Goal: Information Seeking & Learning: Learn about a topic

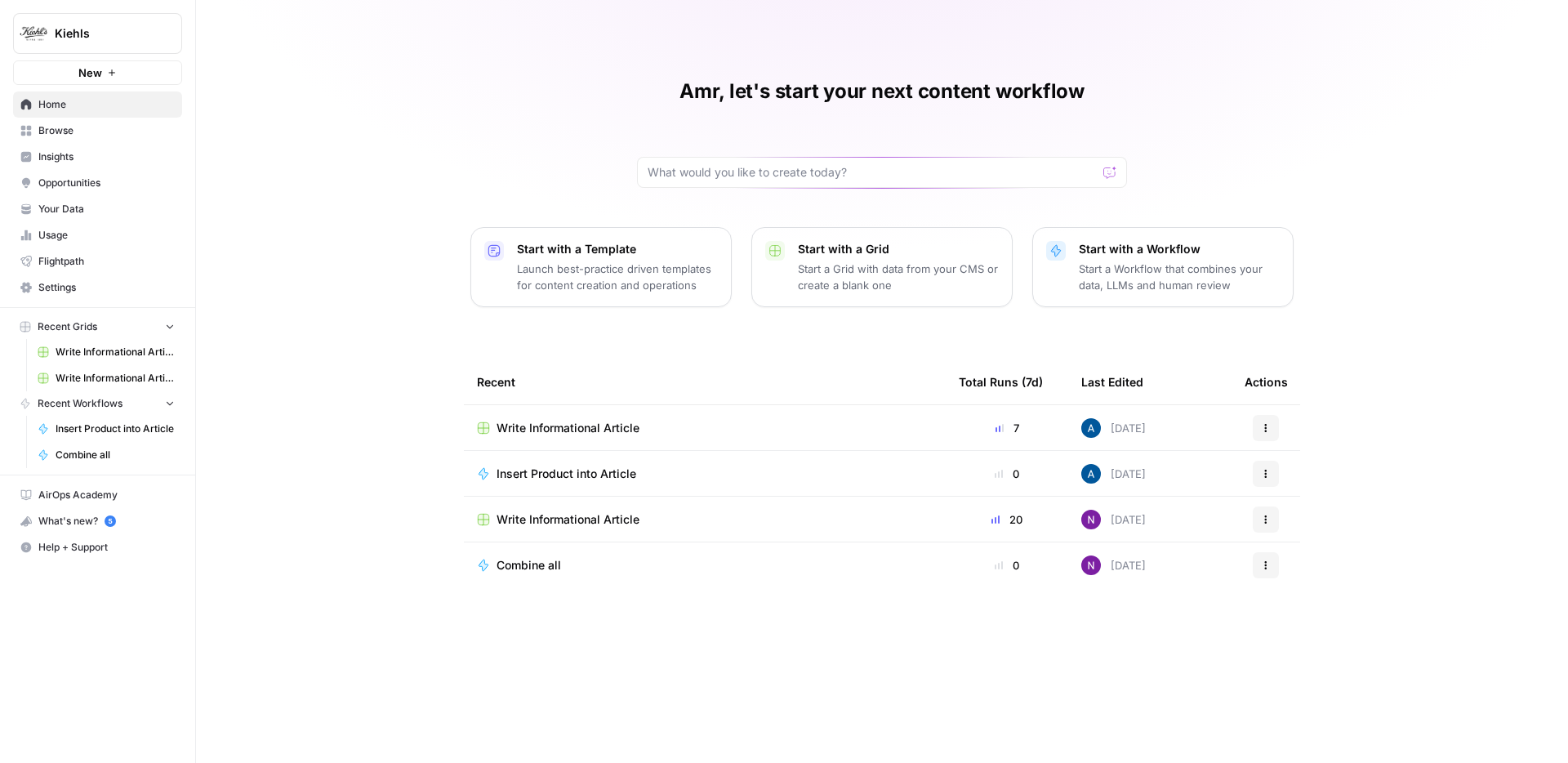
click at [87, 24] on button "Kiehls" at bounding box center [97, 34] width 169 height 41
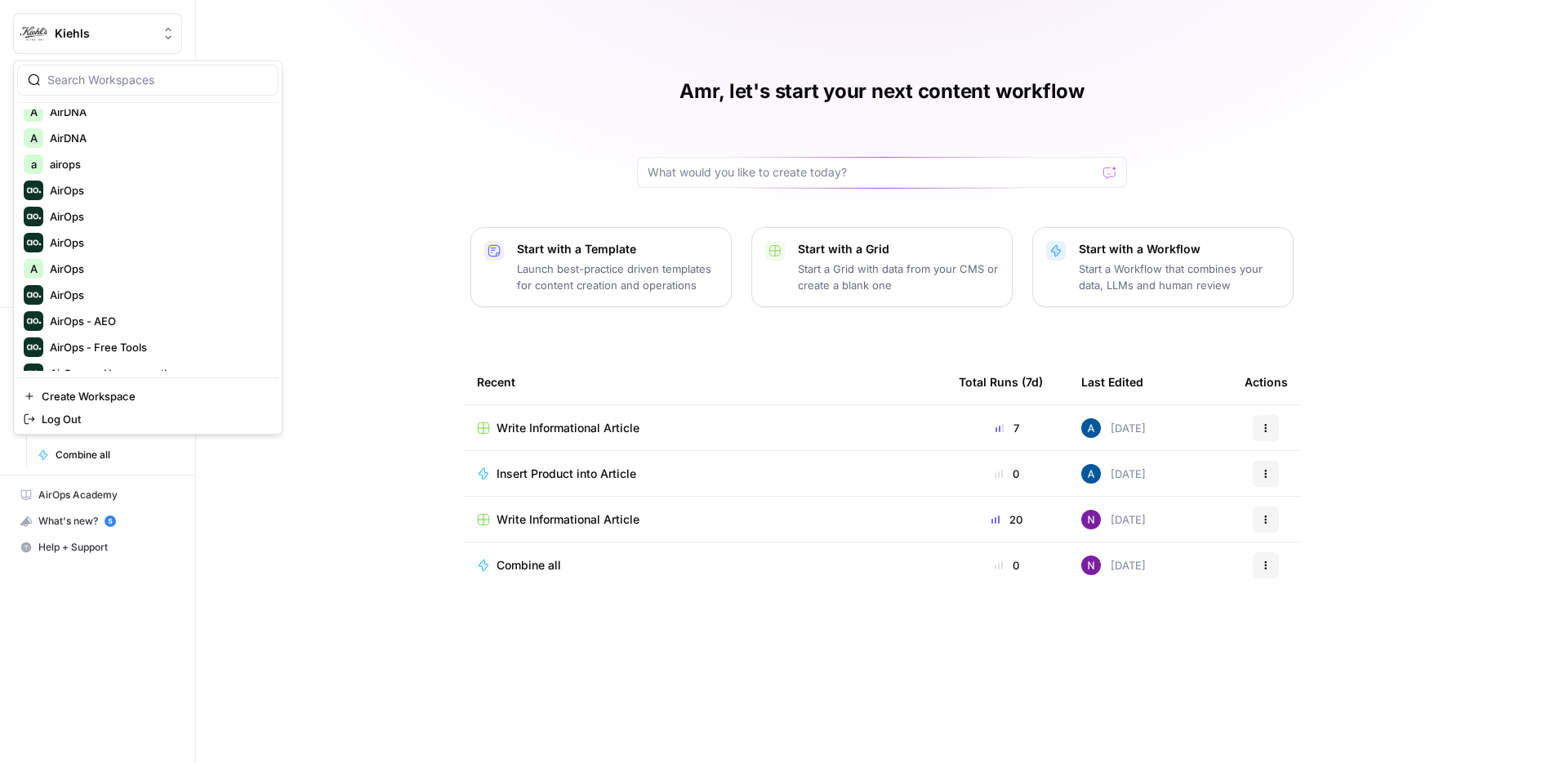
scroll to position [1247, 0]
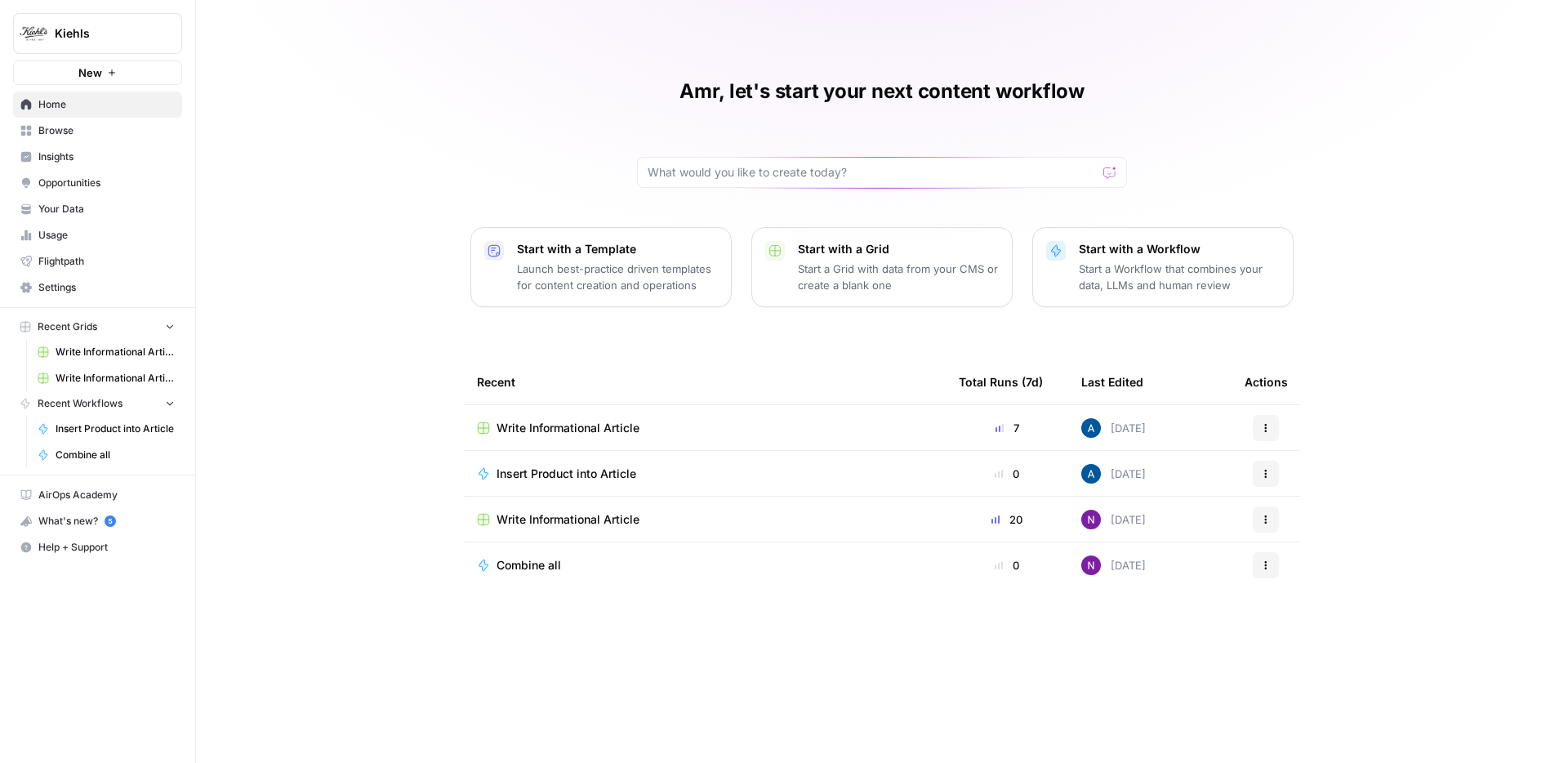
click at [414, 138] on div "Amr, let's start your next content workflow Start with a Template Launch best-p…" at bounding box center [882, 382] width 1372 height 763
click at [146, 27] on span "Kiehls" at bounding box center [104, 34] width 99 height 16
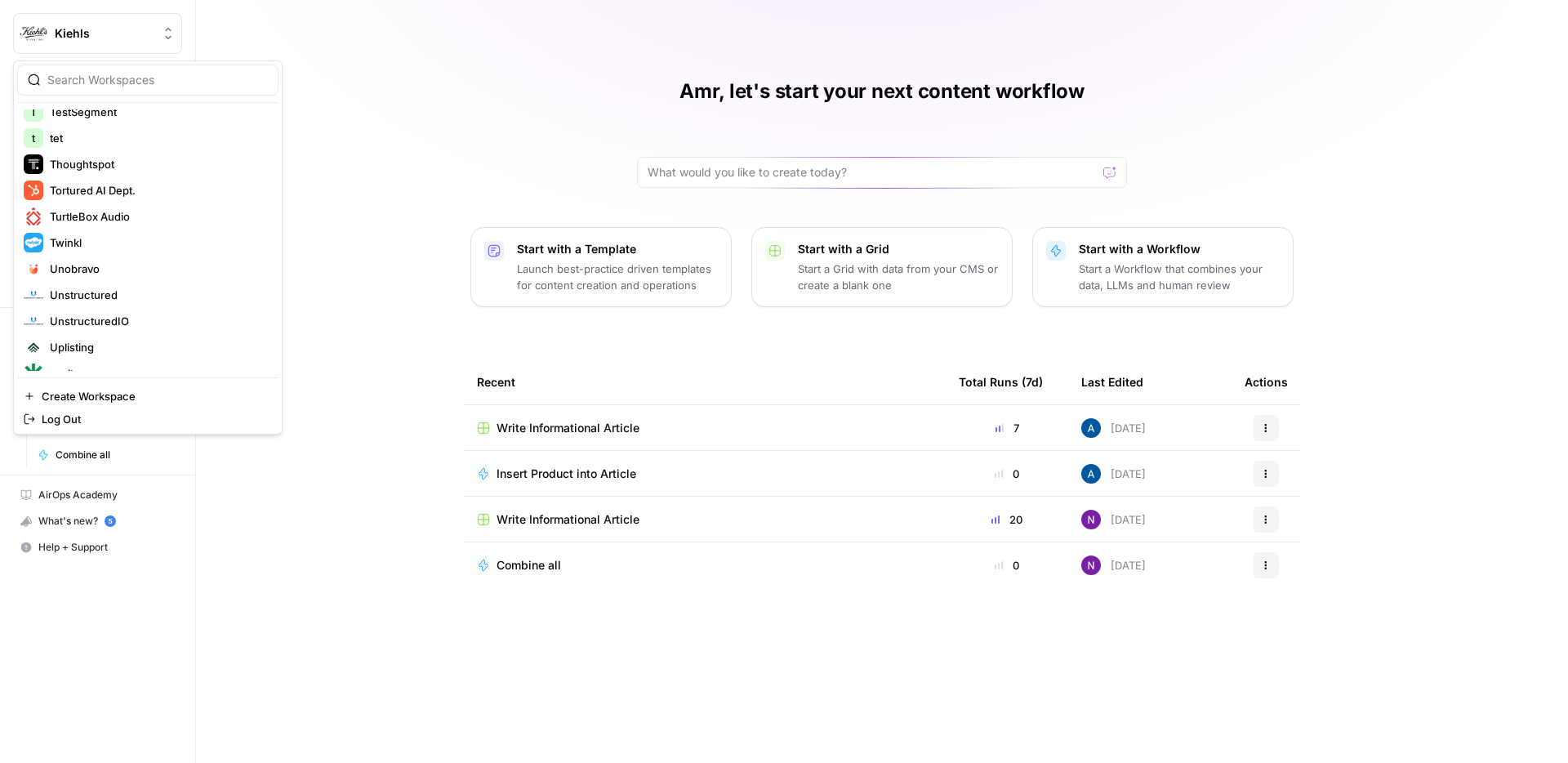
scroll to position [5615, 0]
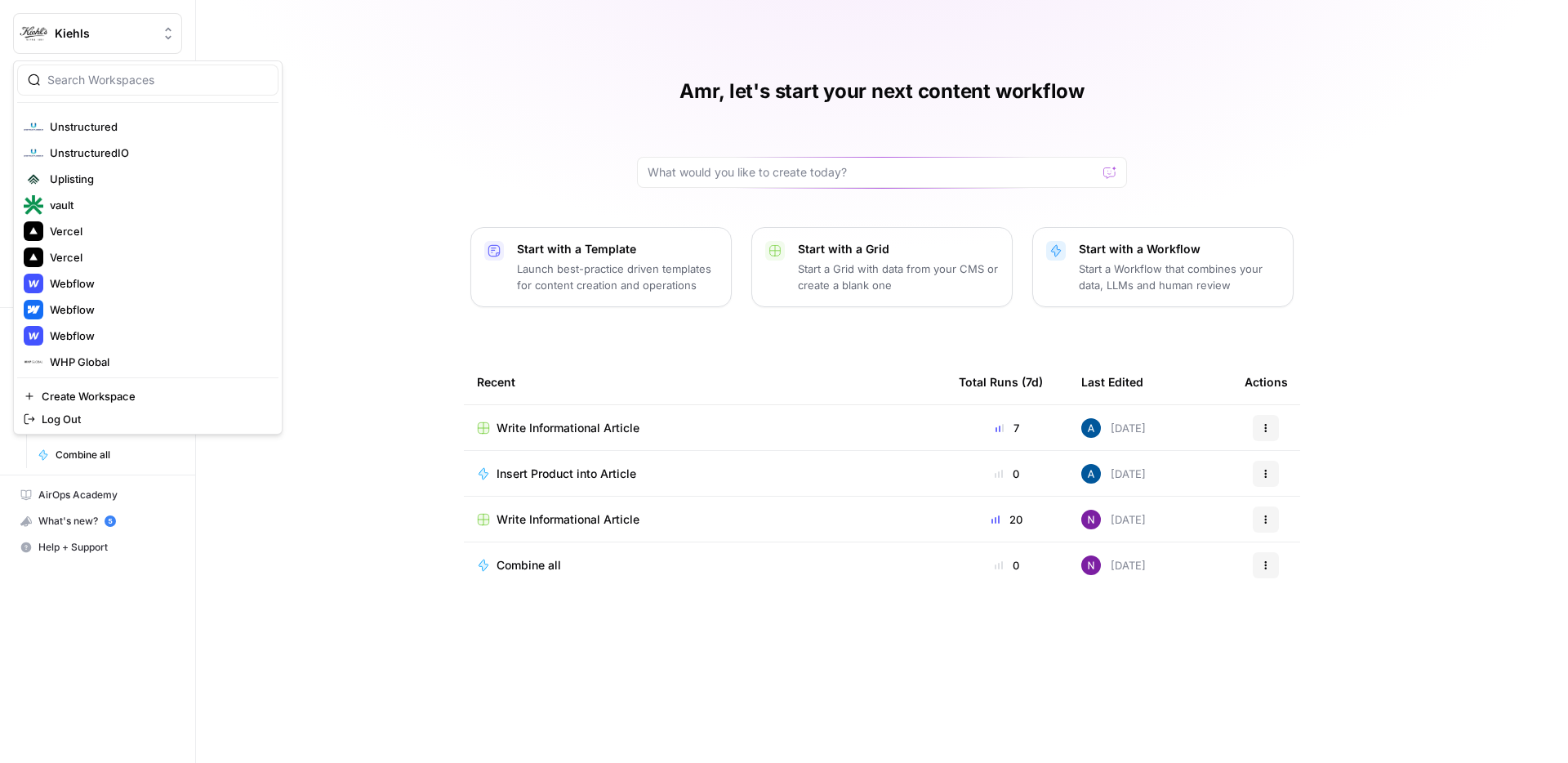
click at [402, 103] on div "Amr, let's start your next content workflow Start with a Template Launch best-p…" at bounding box center [882, 382] width 1372 height 763
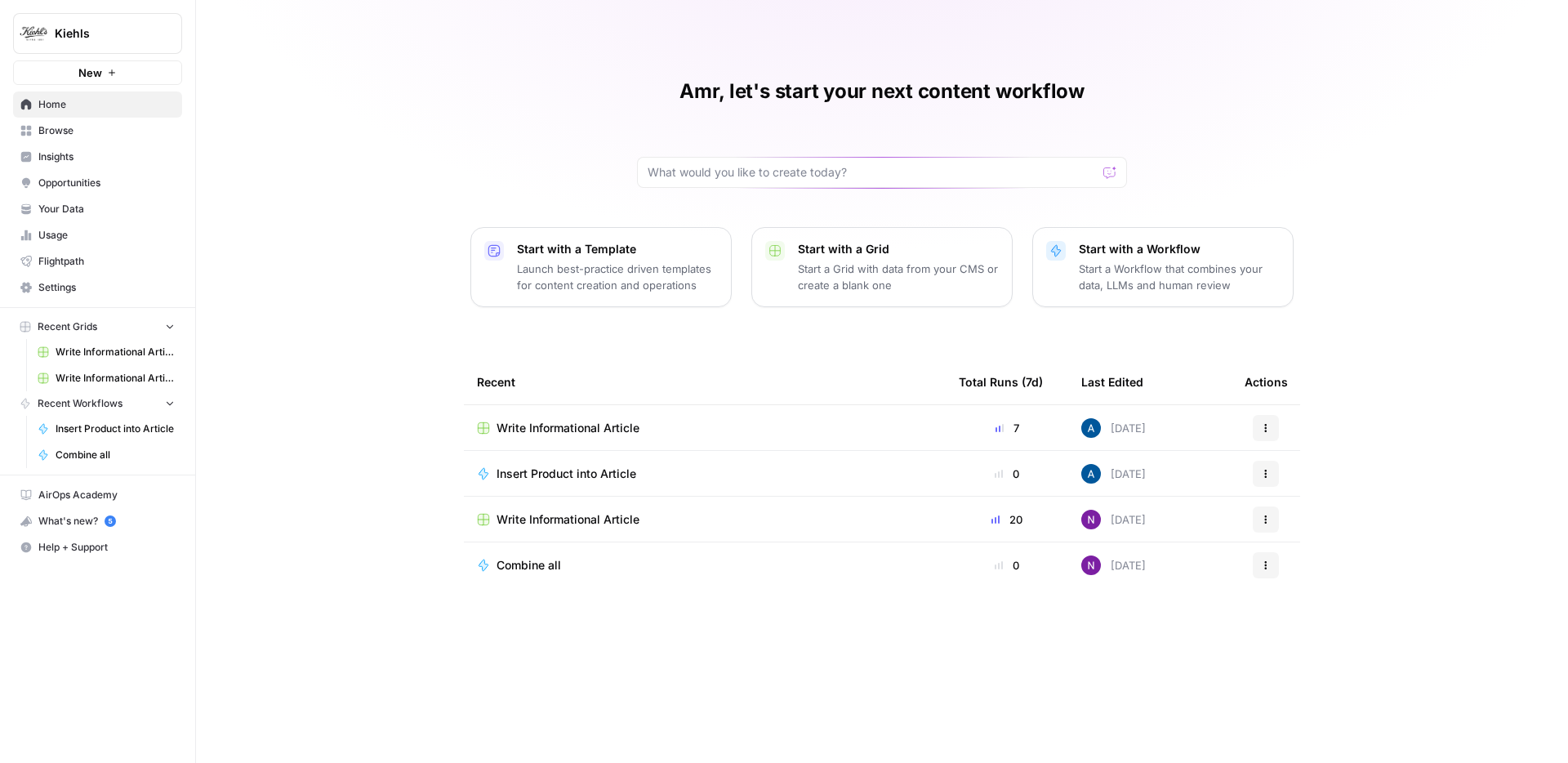
click at [68, 159] on span "Insights" at bounding box center [107, 157] width 137 height 15
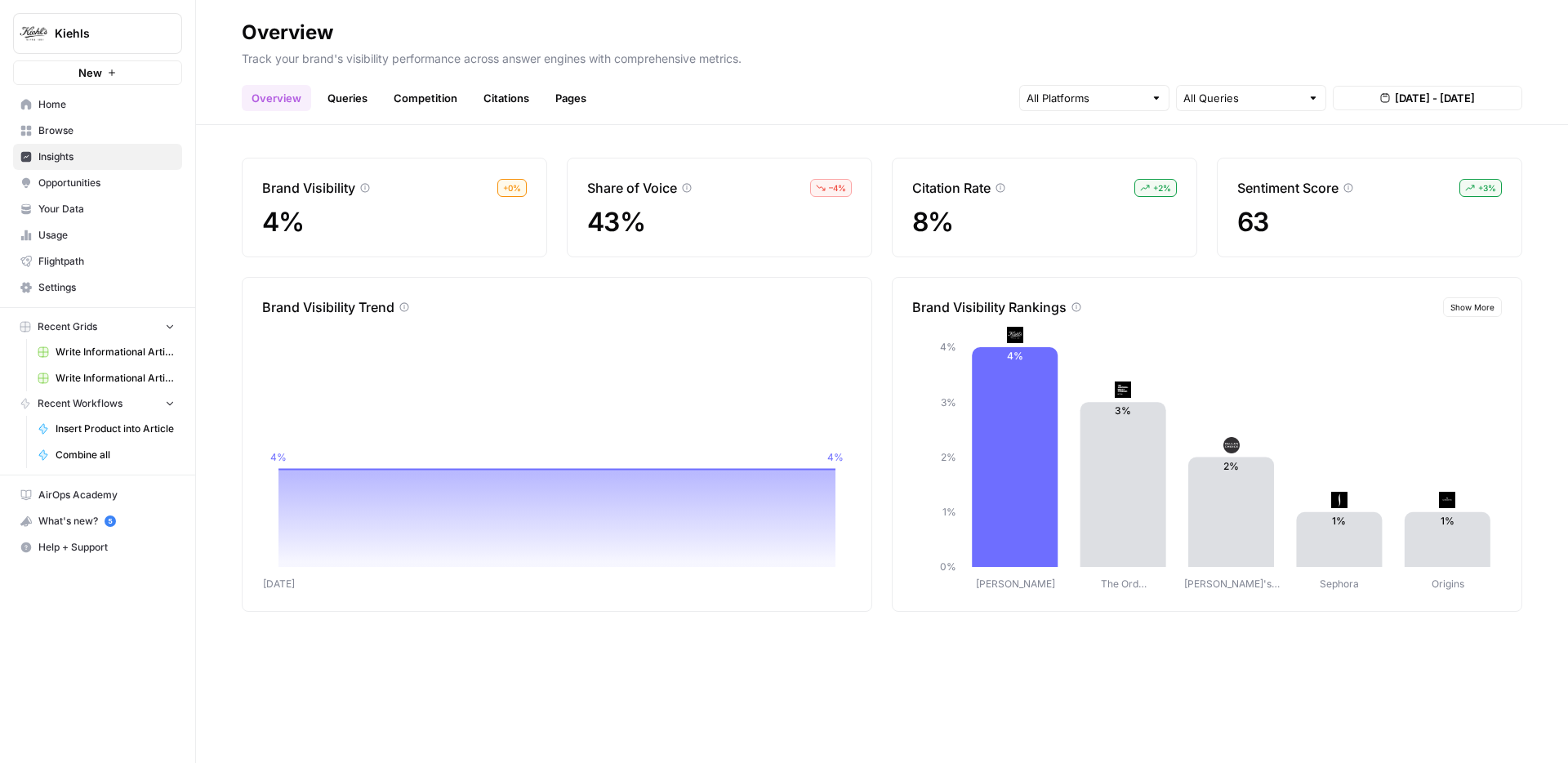
click at [335, 107] on link "Queries" at bounding box center [348, 98] width 59 height 26
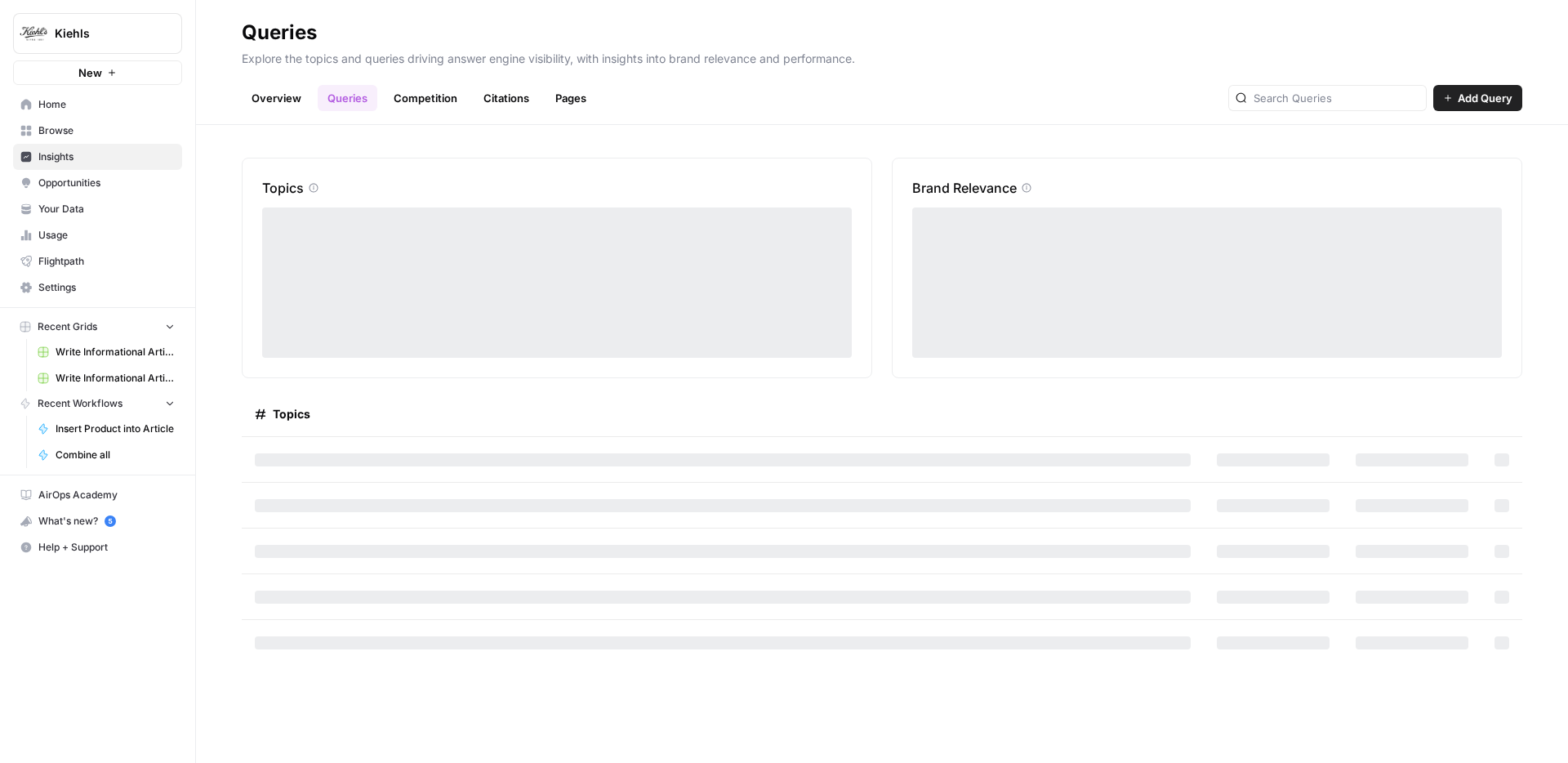
click at [404, 94] on link "Competition" at bounding box center [425, 98] width 83 height 26
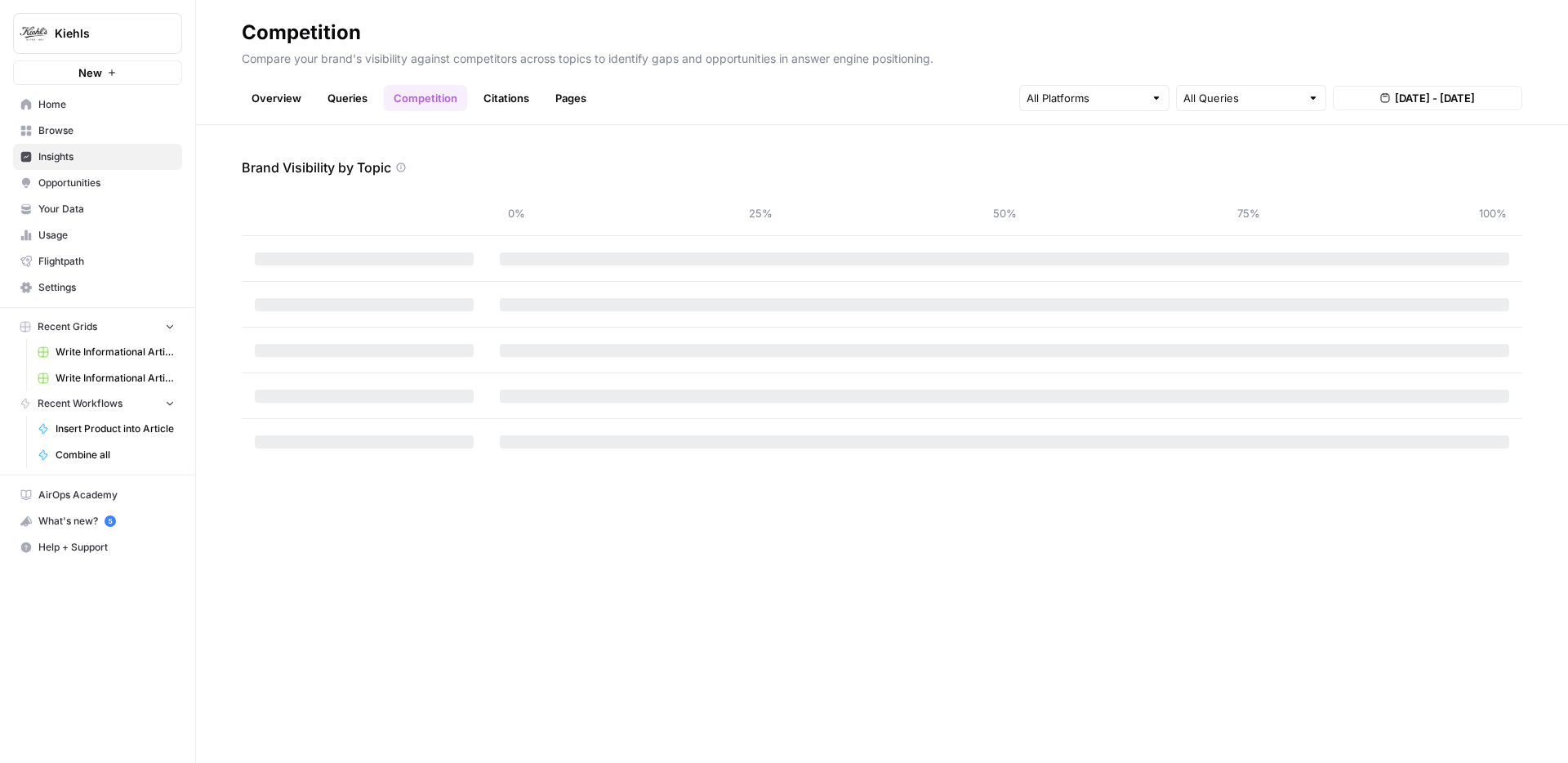
click at [263, 97] on link "Overview" at bounding box center [276, 98] width 69 height 26
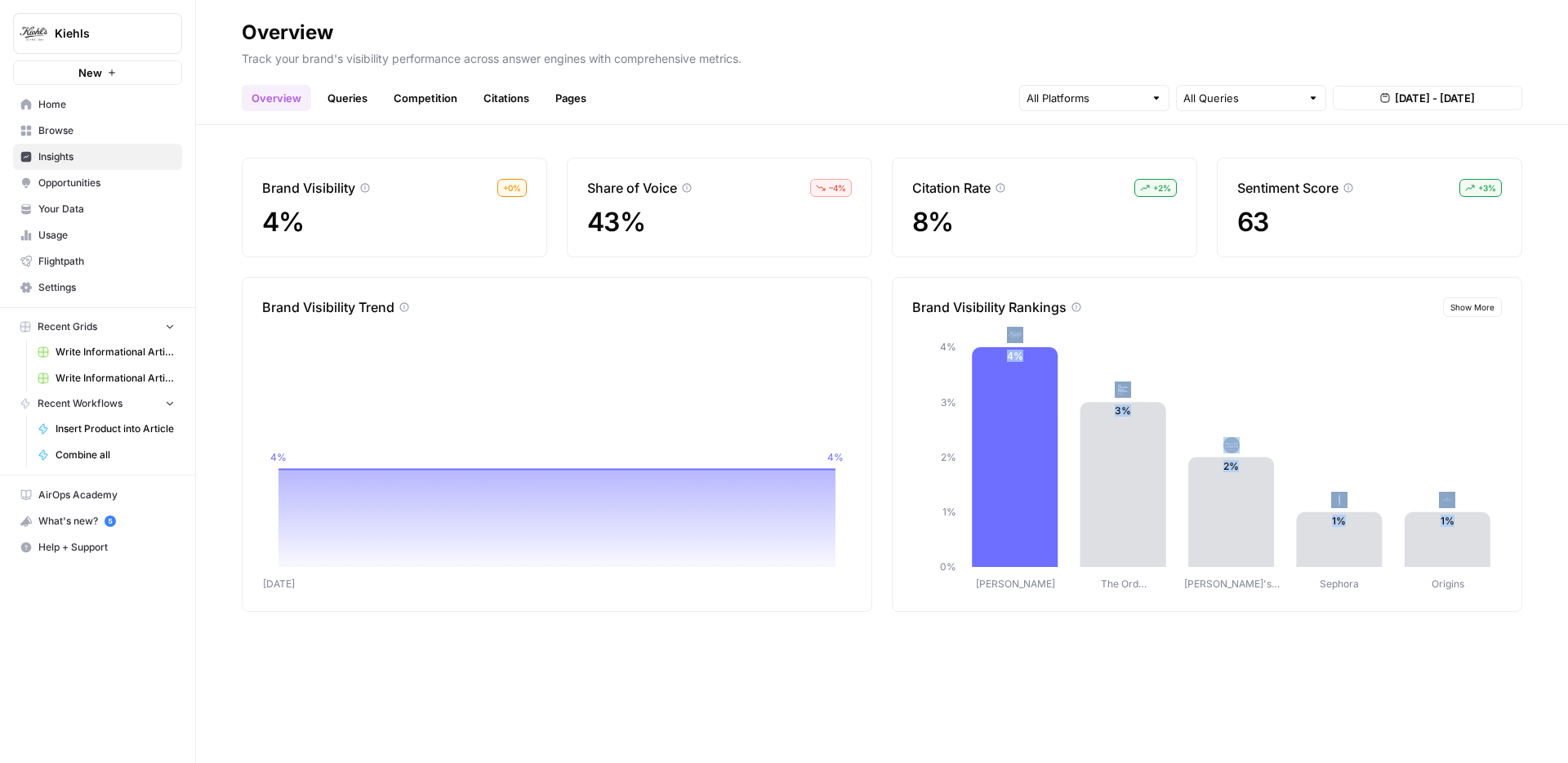
drag, startPoint x: 1005, startPoint y: 332, endPoint x: 1467, endPoint y: 497, distance: 490.6
click at [1475, 497] on icon "Kiehl's The Ord… Paula's… Sephora Origins 0% 1% 2% 3% 4% 4% 3% 2% 1% 1%" at bounding box center [1207, 458] width 590 height 264
click at [1289, 419] on icon "Kiehl's The Ord… Paula's… Sephora Origins 0% 1% 2% 3% 4% 4% 3% 2% 1% 1%" at bounding box center [1207, 458] width 590 height 264
click at [1052, 240] on div "Citation Rate + 2 % 8%" at bounding box center [1044, 207] width 306 height 100
drag, startPoint x: 901, startPoint y: 180, endPoint x: 1014, endPoint y: 232, distance: 124.4
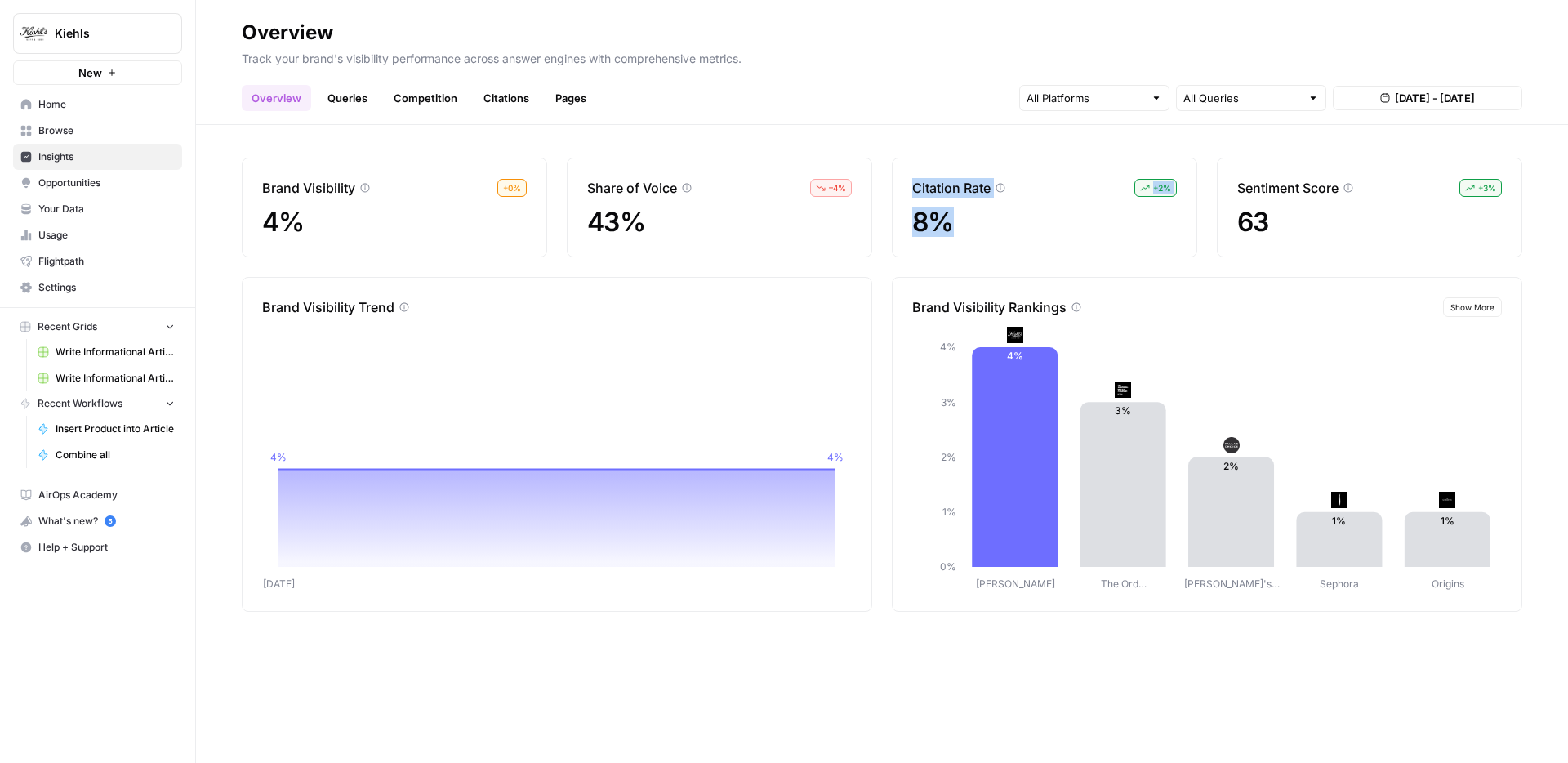
click at [1014, 232] on div "Citation Rate + 2 % 8%" at bounding box center [1044, 207] width 306 height 100
click at [1023, 222] on div "8%" at bounding box center [1044, 222] width 264 height 30
drag, startPoint x: 981, startPoint y: 228, endPoint x: 902, endPoint y: 183, distance: 90.9
click at [902, 184] on div "Citation Rate + 2 % 8%" at bounding box center [1044, 207] width 306 height 100
click at [877, 143] on div "Brand Visibility + 0 % 4% Share of Voice – 4 % 43% Citation Rate + 2 % 8% Senti…" at bounding box center [882, 444] width 1372 height 638
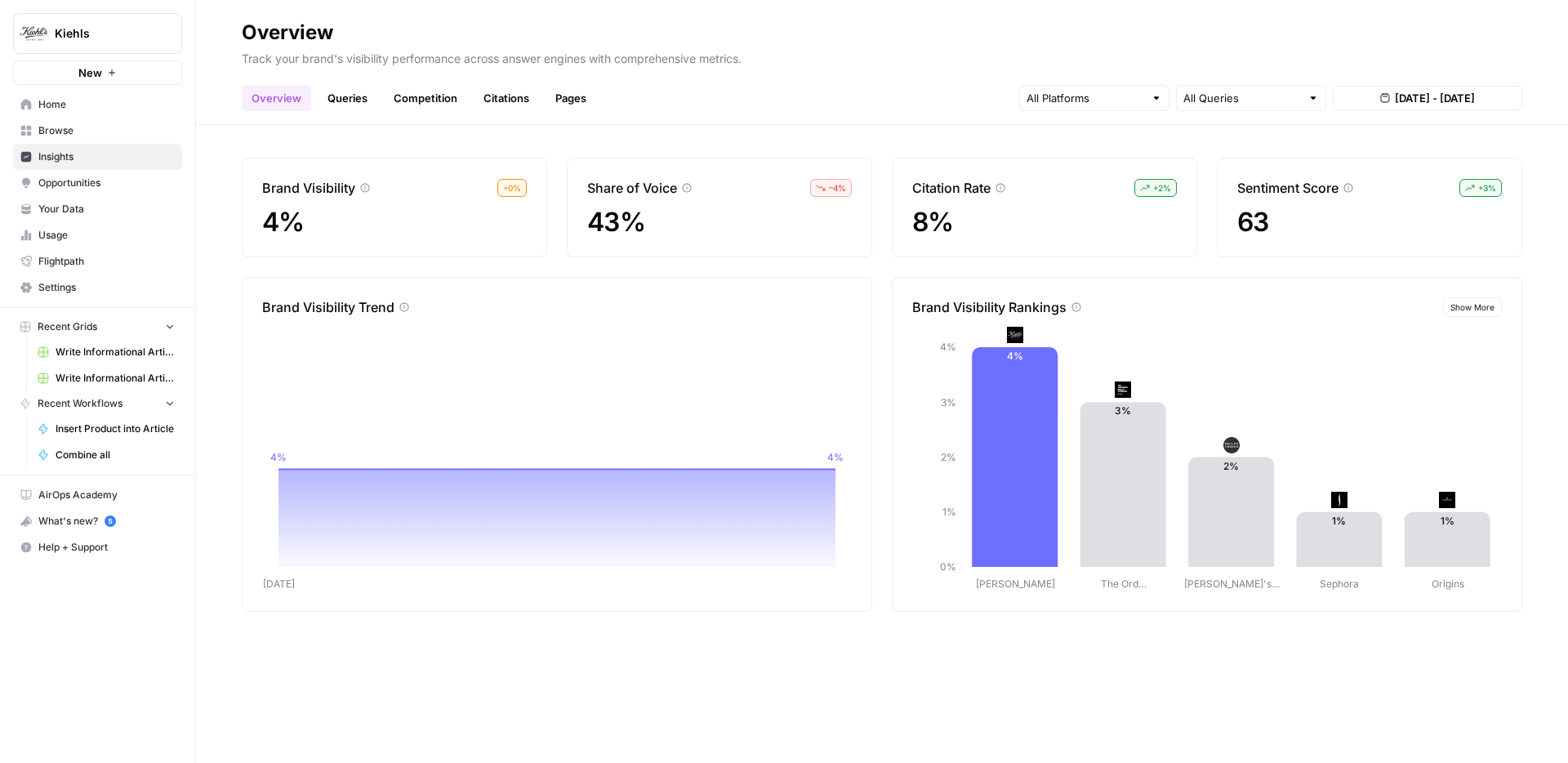
click at [661, 193] on p "Share of Voice" at bounding box center [632, 188] width 90 height 20
click at [617, 231] on span "43%" at bounding box center [616, 222] width 58 height 32
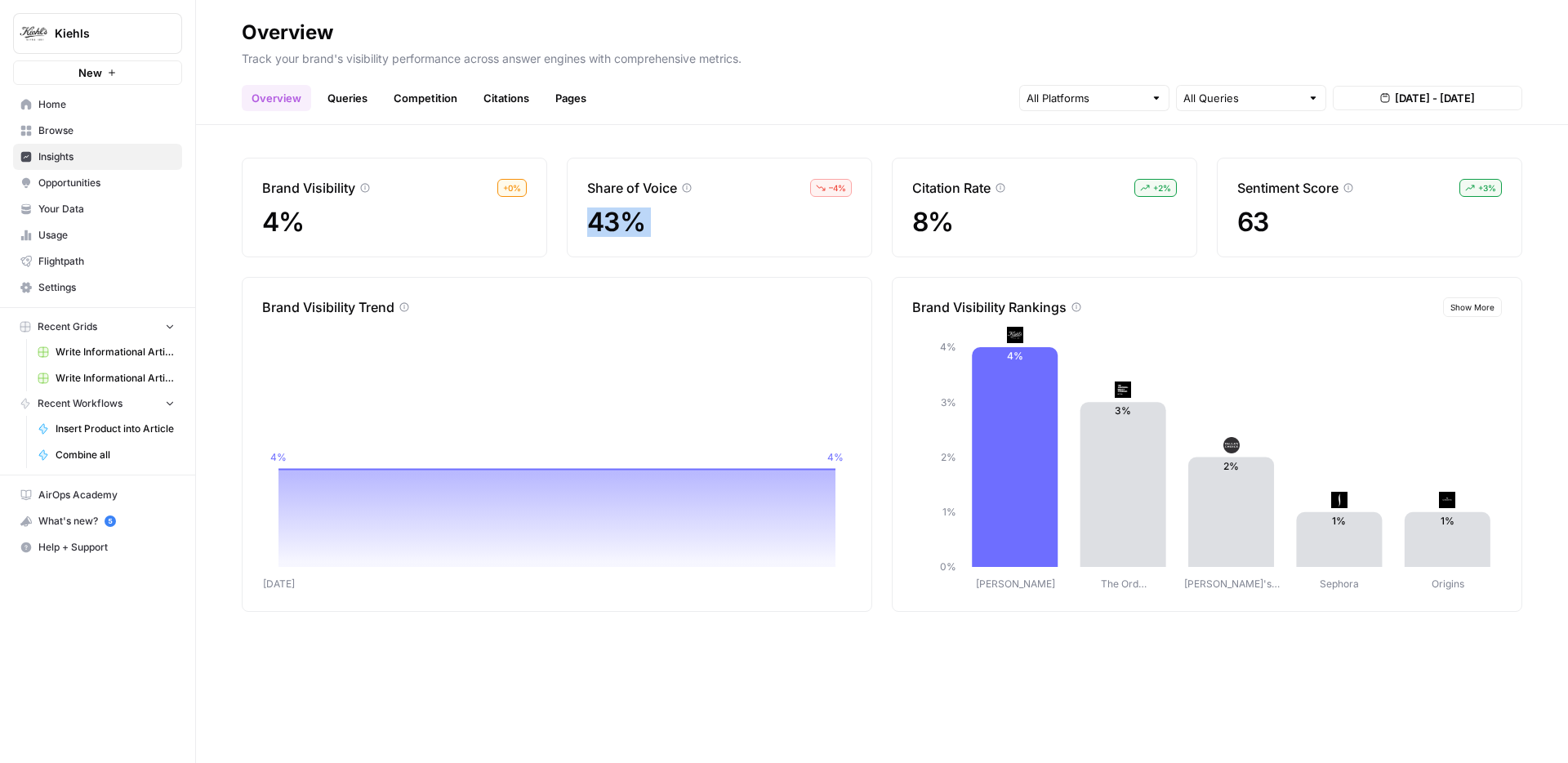
click at [617, 231] on span "43%" at bounding box center [616, 222] width 58 height 32
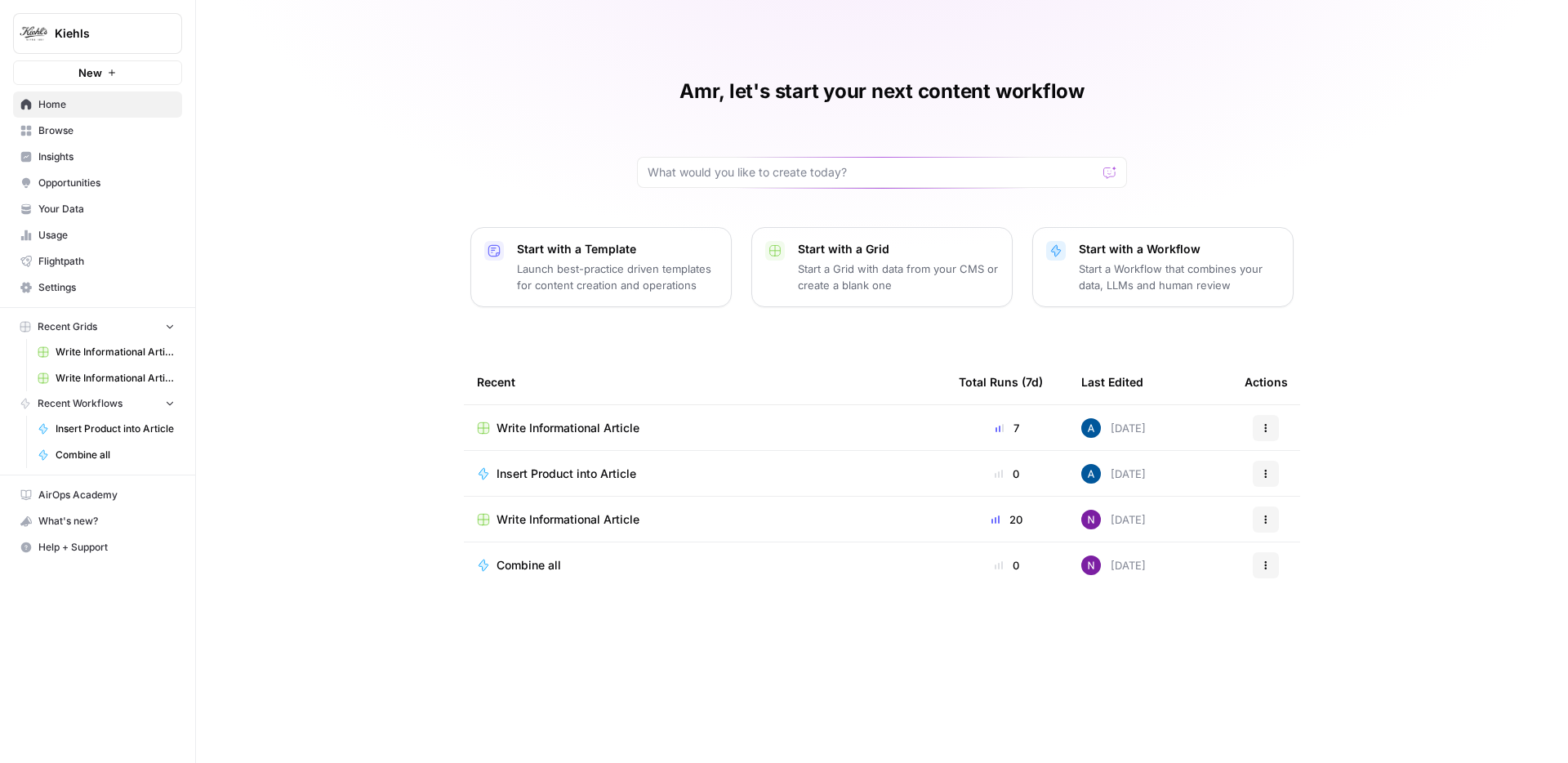
click at [154, 46] on button "Kiehls" at bounding box center [97, 34] width 169 height 41
drag, startPoint x: 499, startPoint y: 91, endPoint x: 182, endPoint y: 170, distance: 326.7
click at [498, 91] on div "Amr, let's start your next content workflow Start with a Template Launch best-p…" at bounding box center [882, 382] width 1372 height 763
click at [71, 153] on span "Insights" at bounding box center [107, 157] width 137 height 15
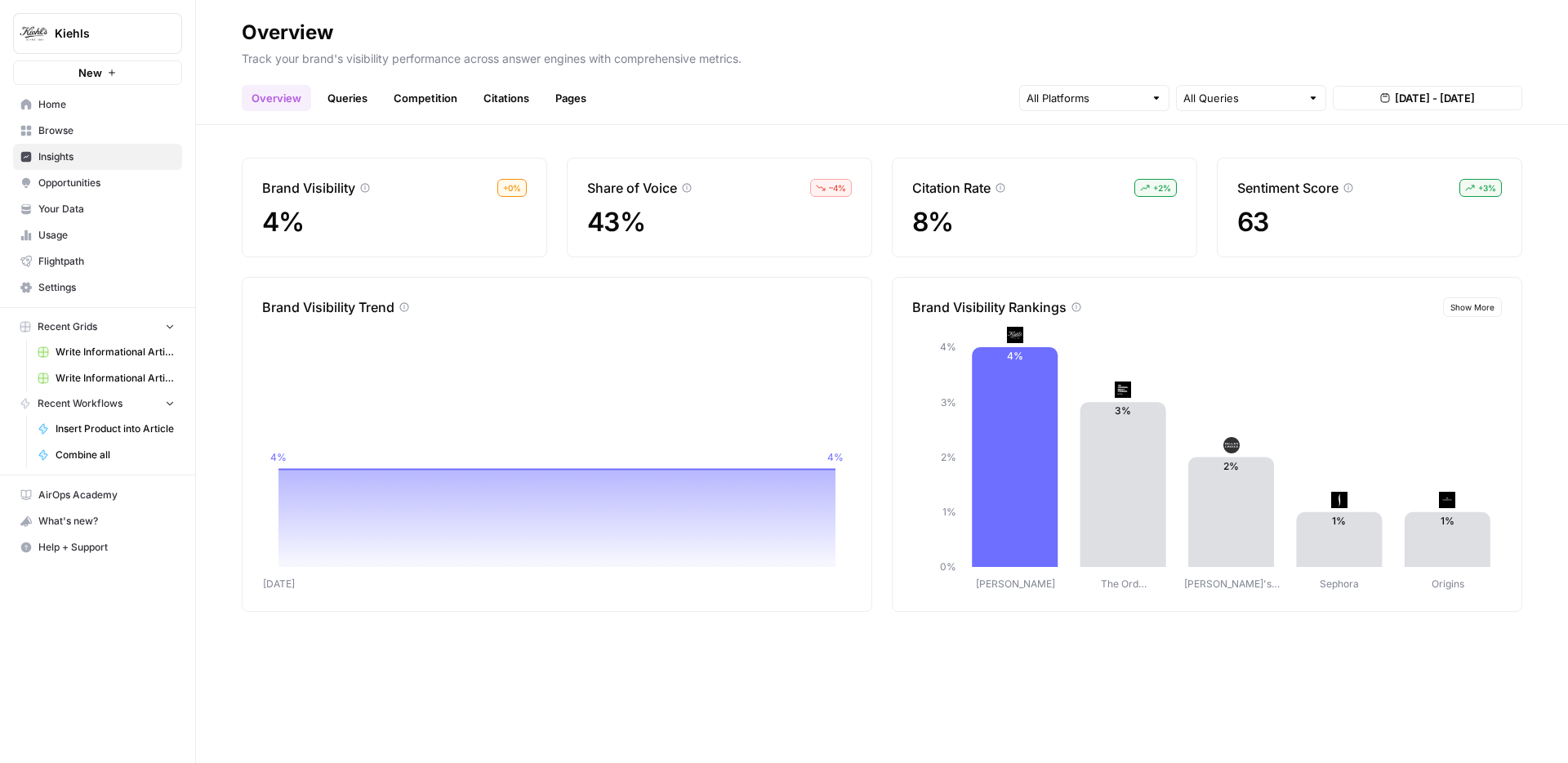
click at [83, 182] on span "Opportunities" at bounding box center [107, 183] width 137 height 15
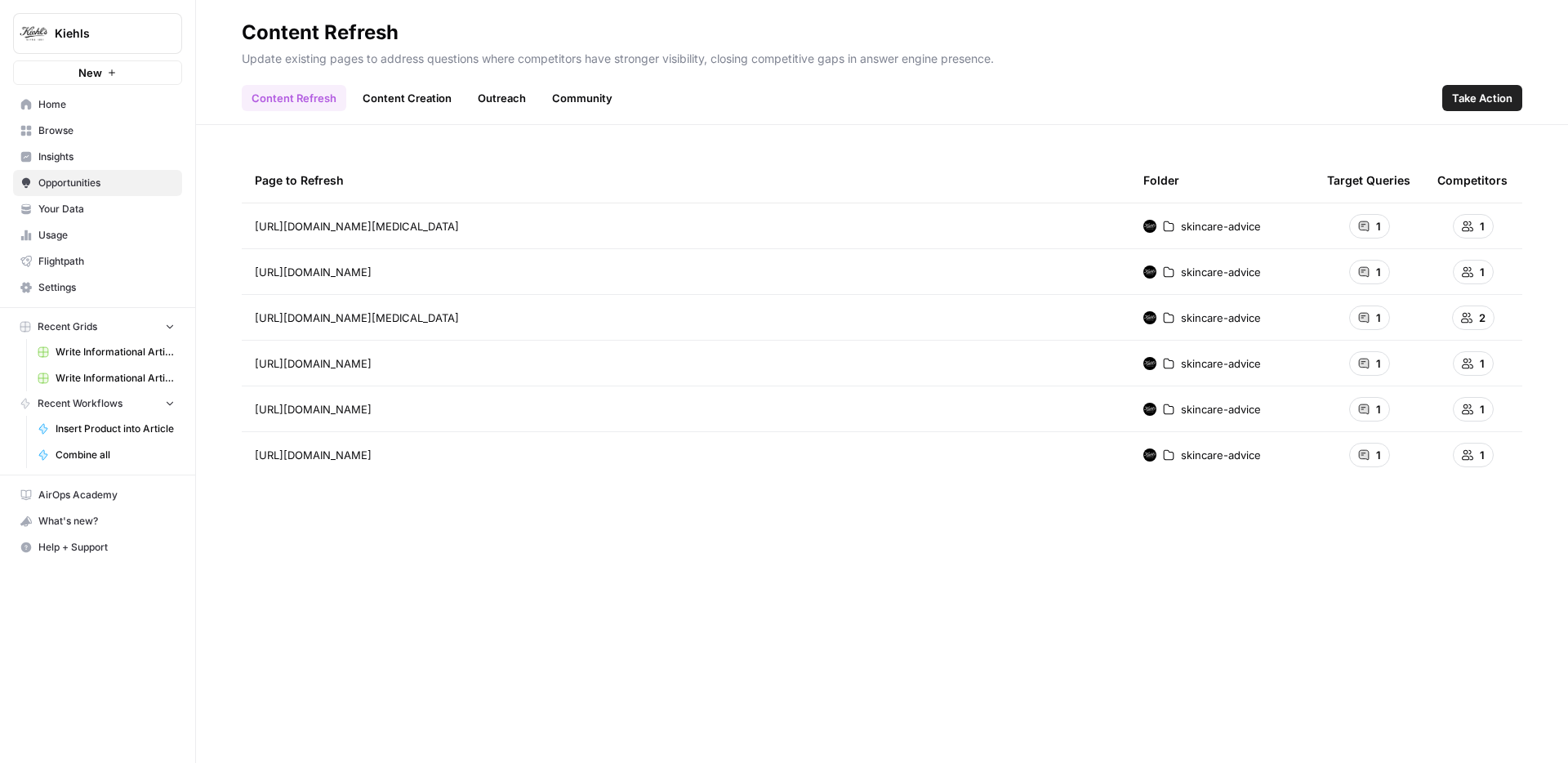
click at [1221, 221] on span "skincare-advice" at bounding box center [1220, 227] width 80 height 16
click at [1217, 215] on td "skincare-advice" at bounding box center [1222, 226] width 184 height 45
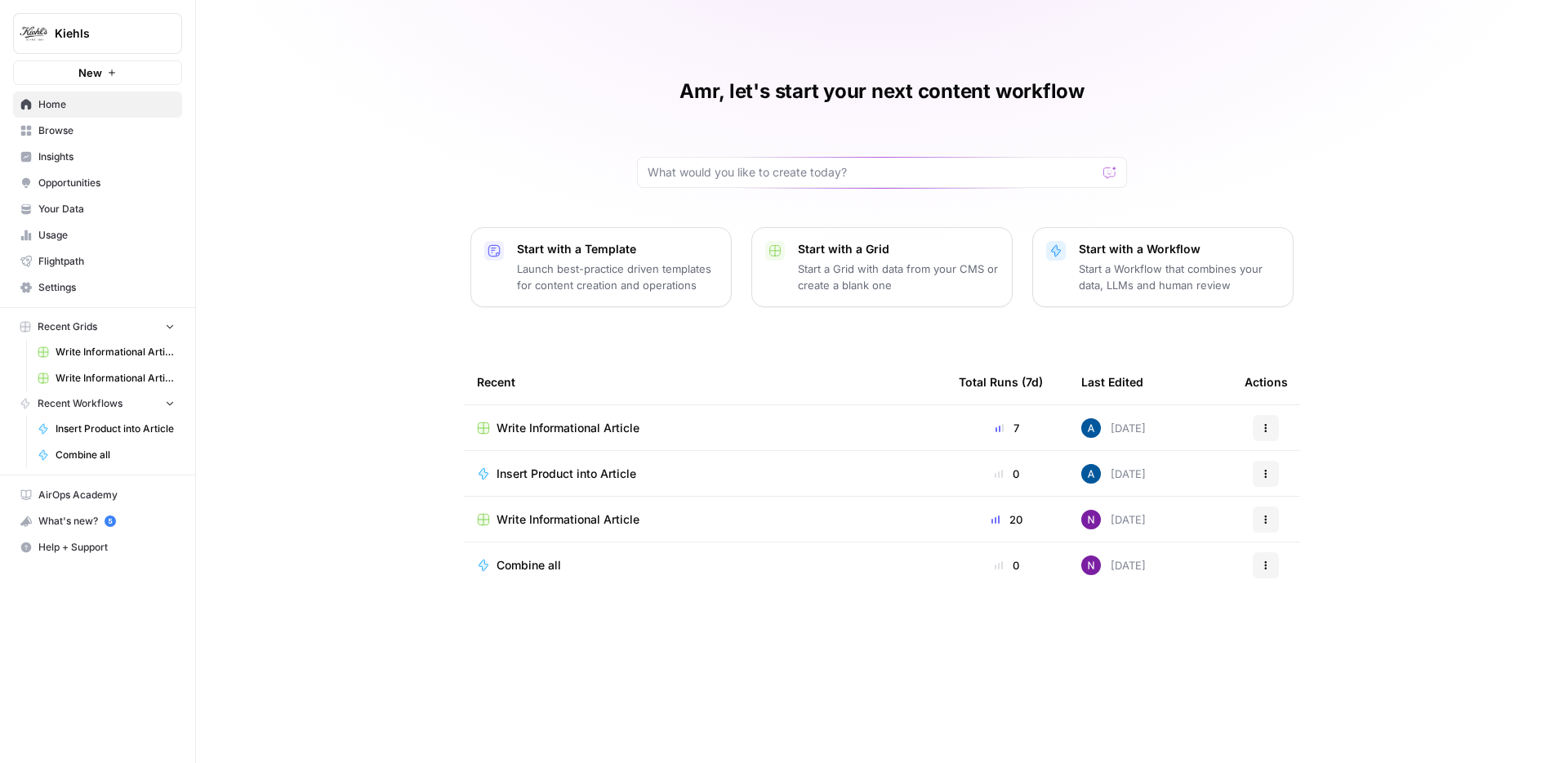
click at [125, 149] on span "Insights" at bounding box center [107, 157] width 137 height 15
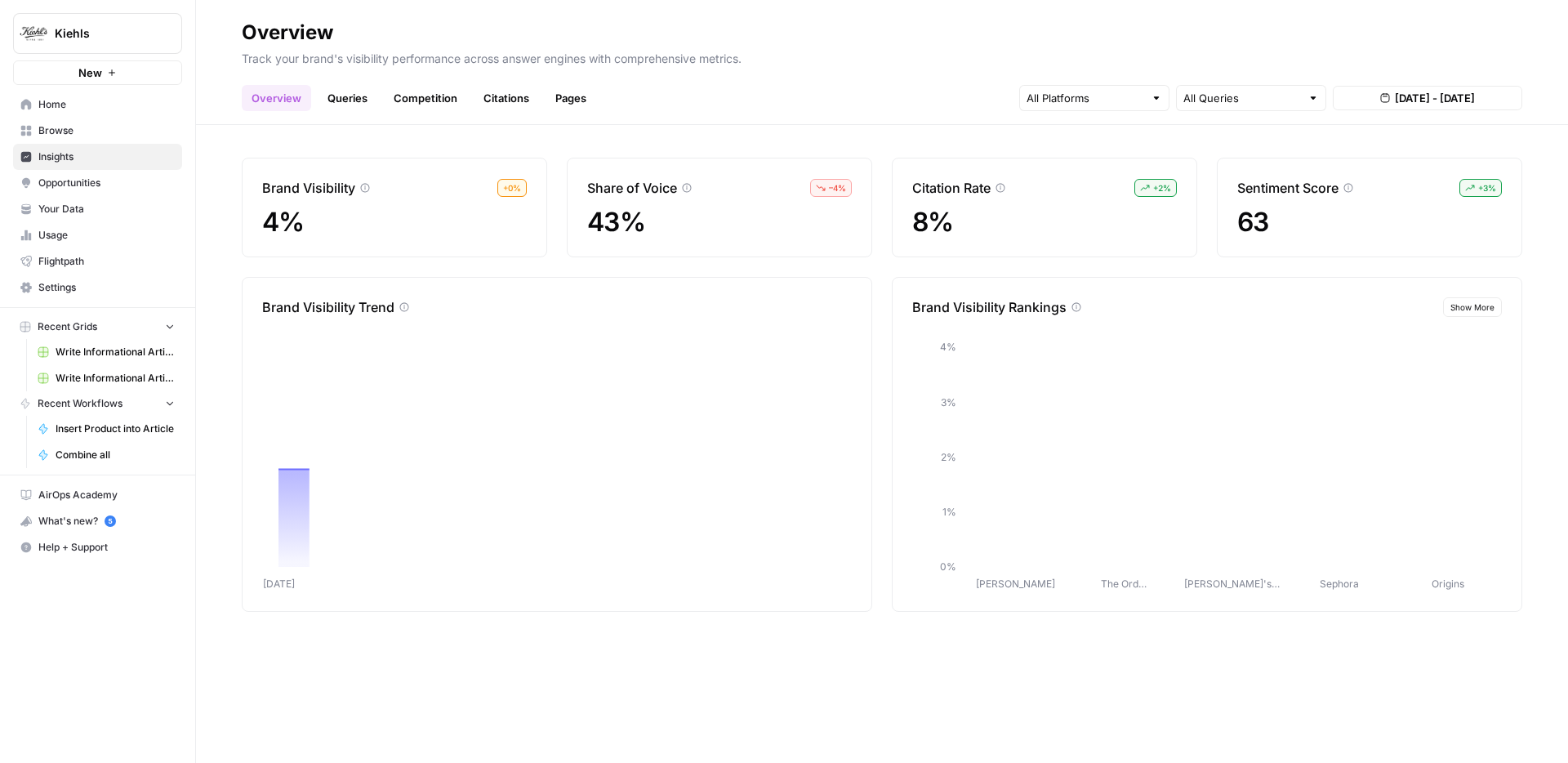
click at [134, 176] on span "Opportunities" at bounding box center [107, 183] width 137 height 15
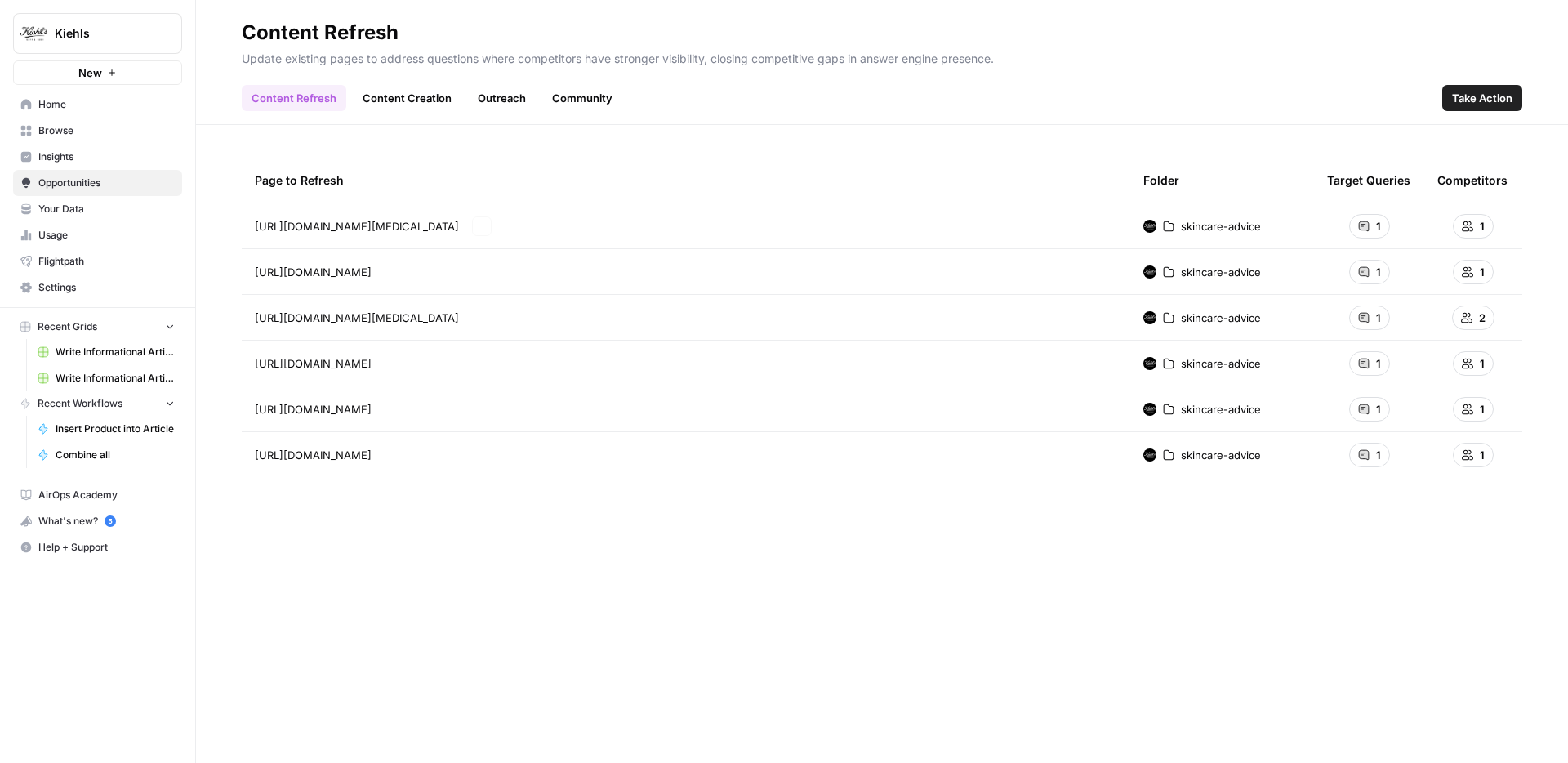
click at [972, 124] on header "Content Refresh Update existing pages to address questions where competitors ha…" at bounding box center [882, 63] width 1372 height 125
click at [1473, 102] on span "Take Action" at bounding box center [1481, 98] width 60 height 16
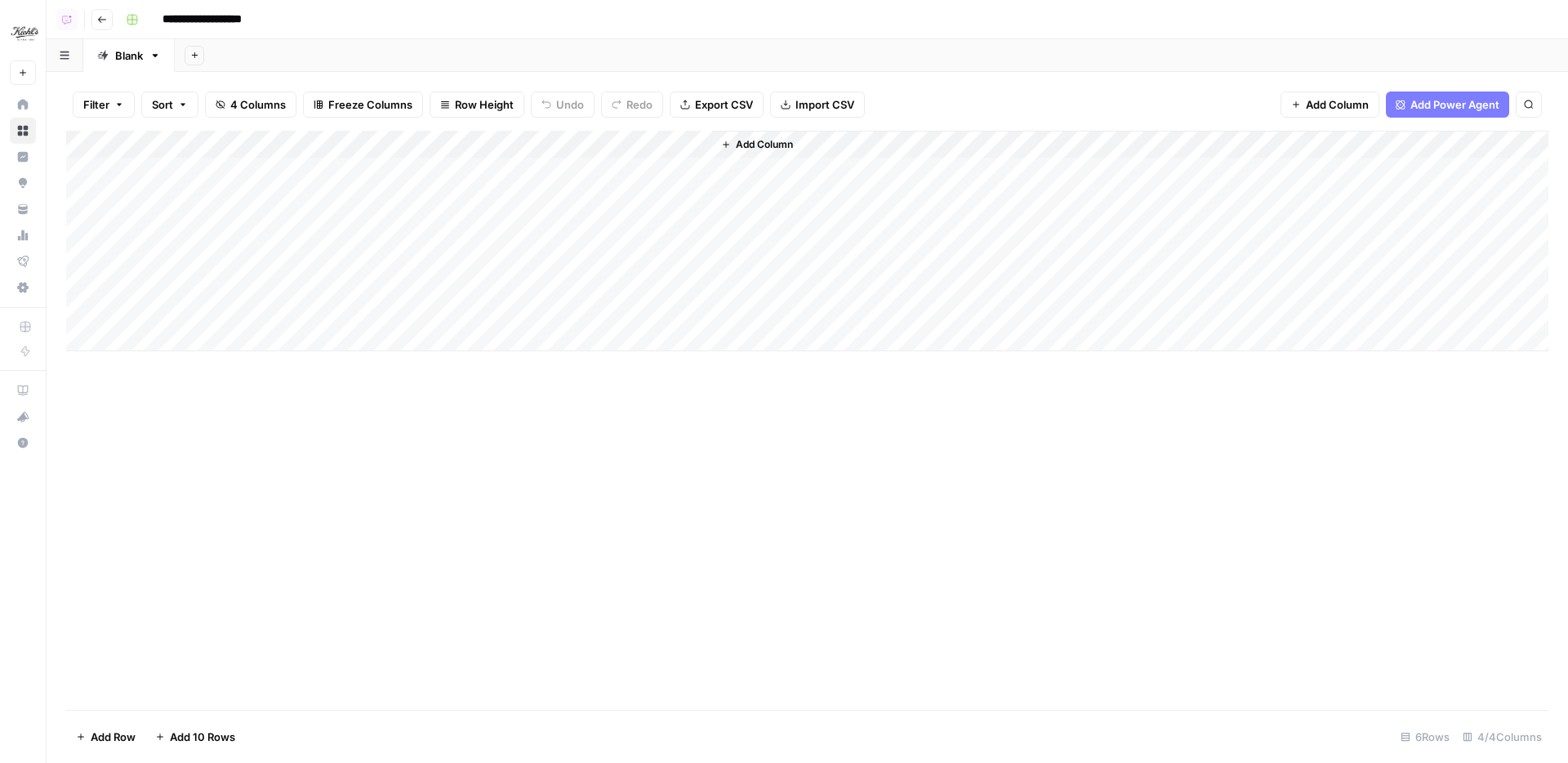
click at [101, 12] on button "Go back" at bounding box center [102, 20] width 21 height 21
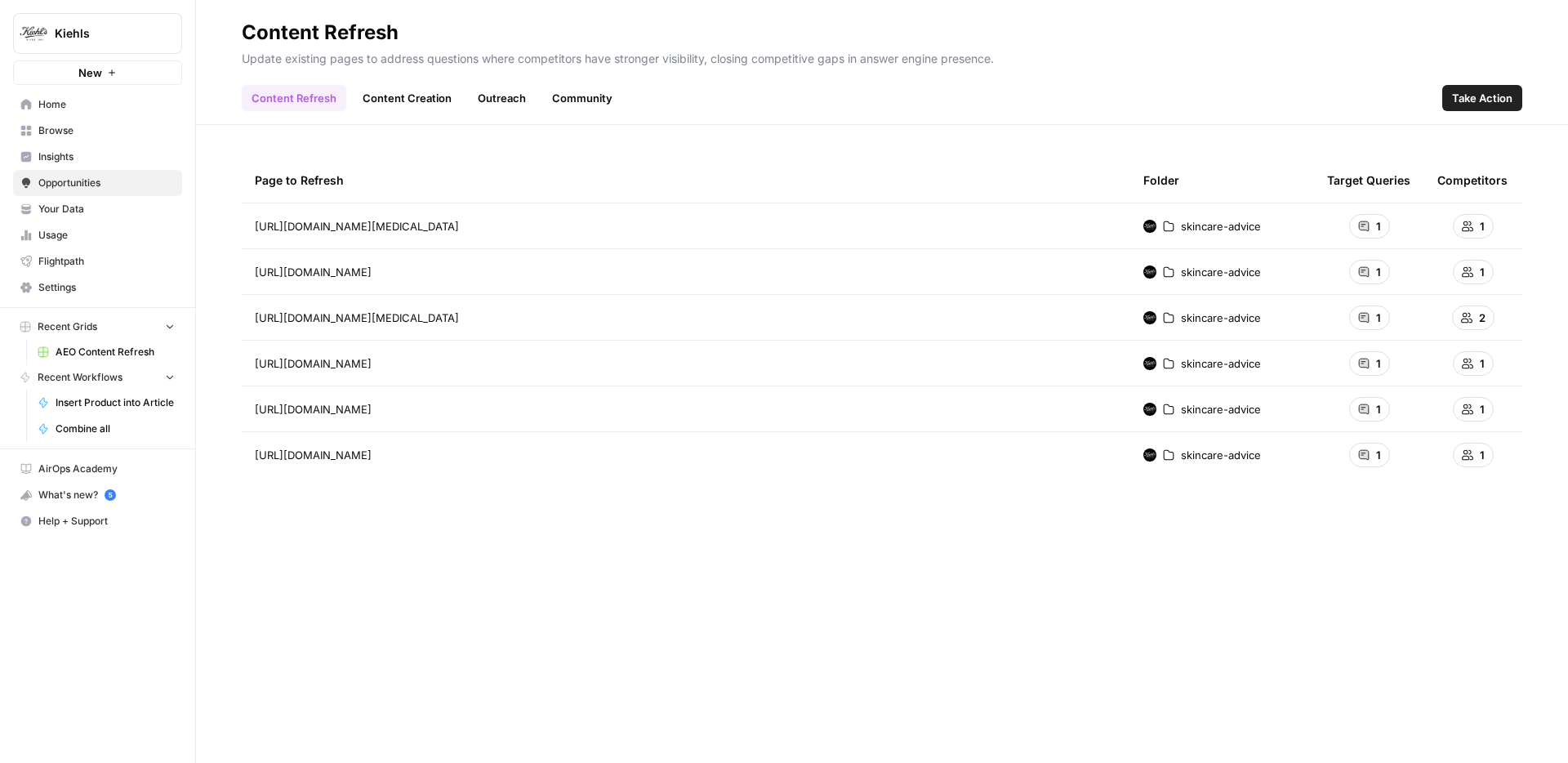
click at [73, 99] on span "Home" at bounding box center [107, 105] width 137 height 15
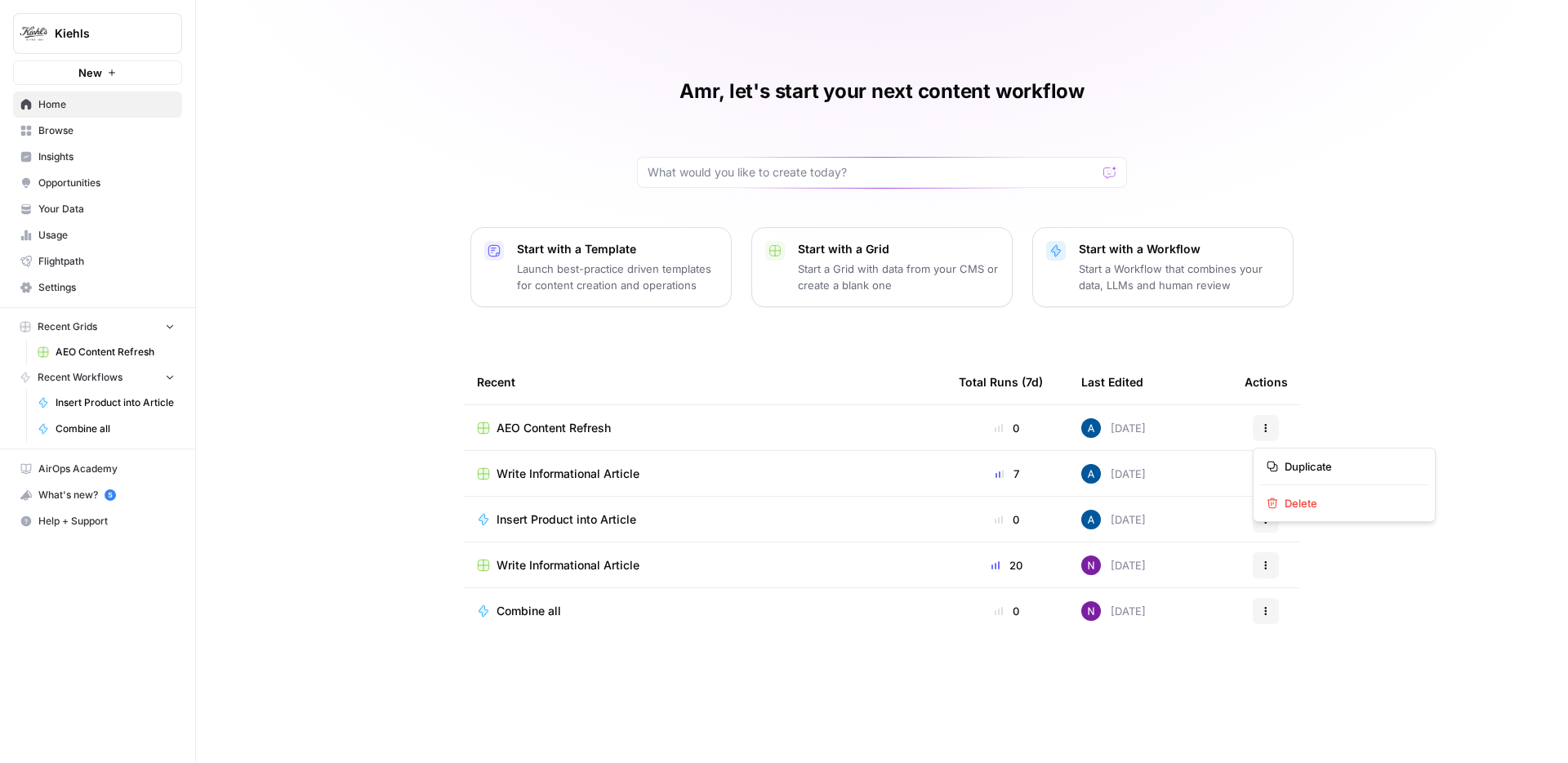
click at [1275, 419] on button "Actions" at bounding box center [1266, 428] width 26 height 26
click at [1273, 507] on icon "button" at bounding box center [1272, 503] width 12 height 12
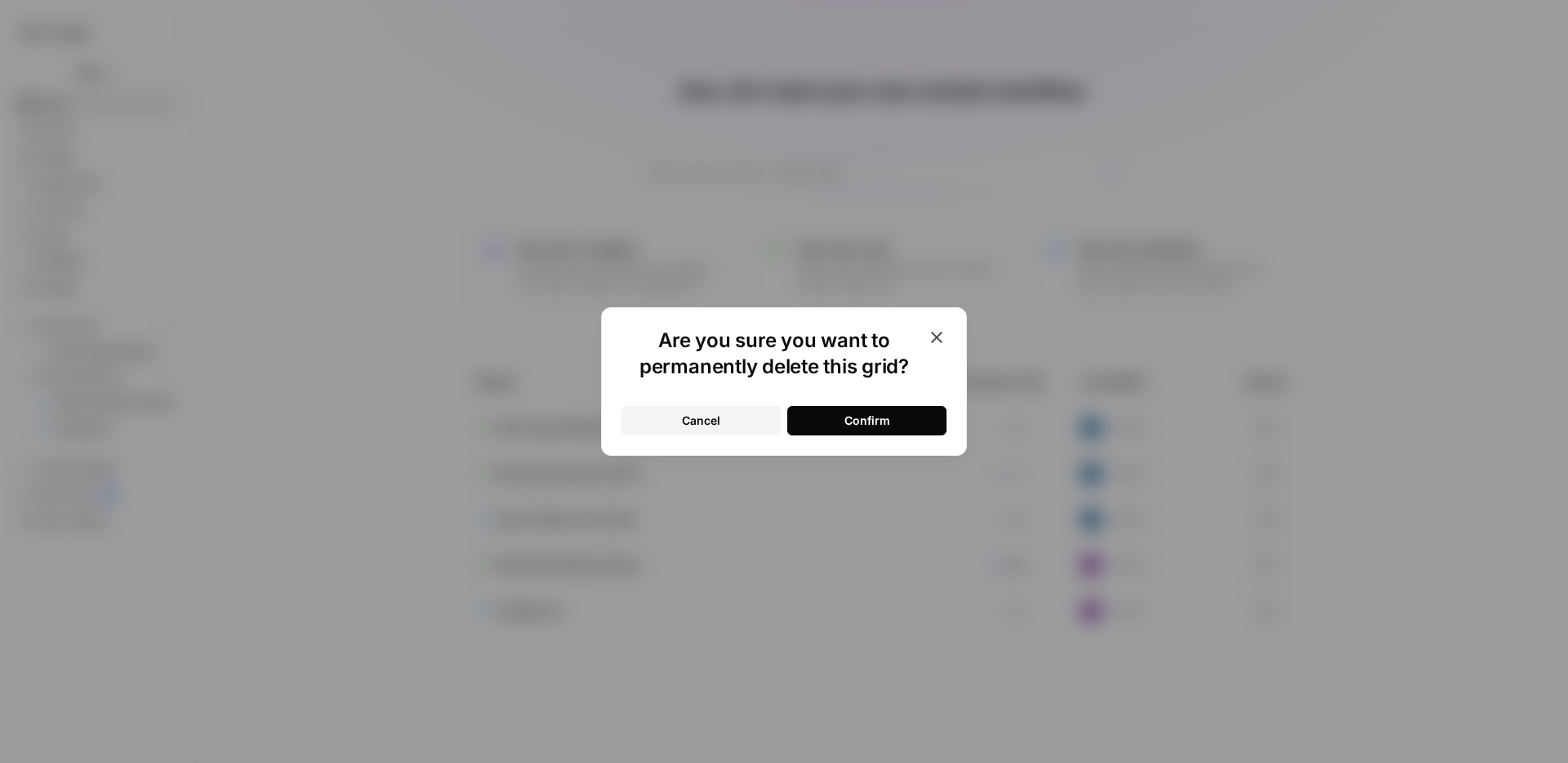
click at [888, 423] on div "Confirm" at bounding box center [868, 421] width 46 height 16
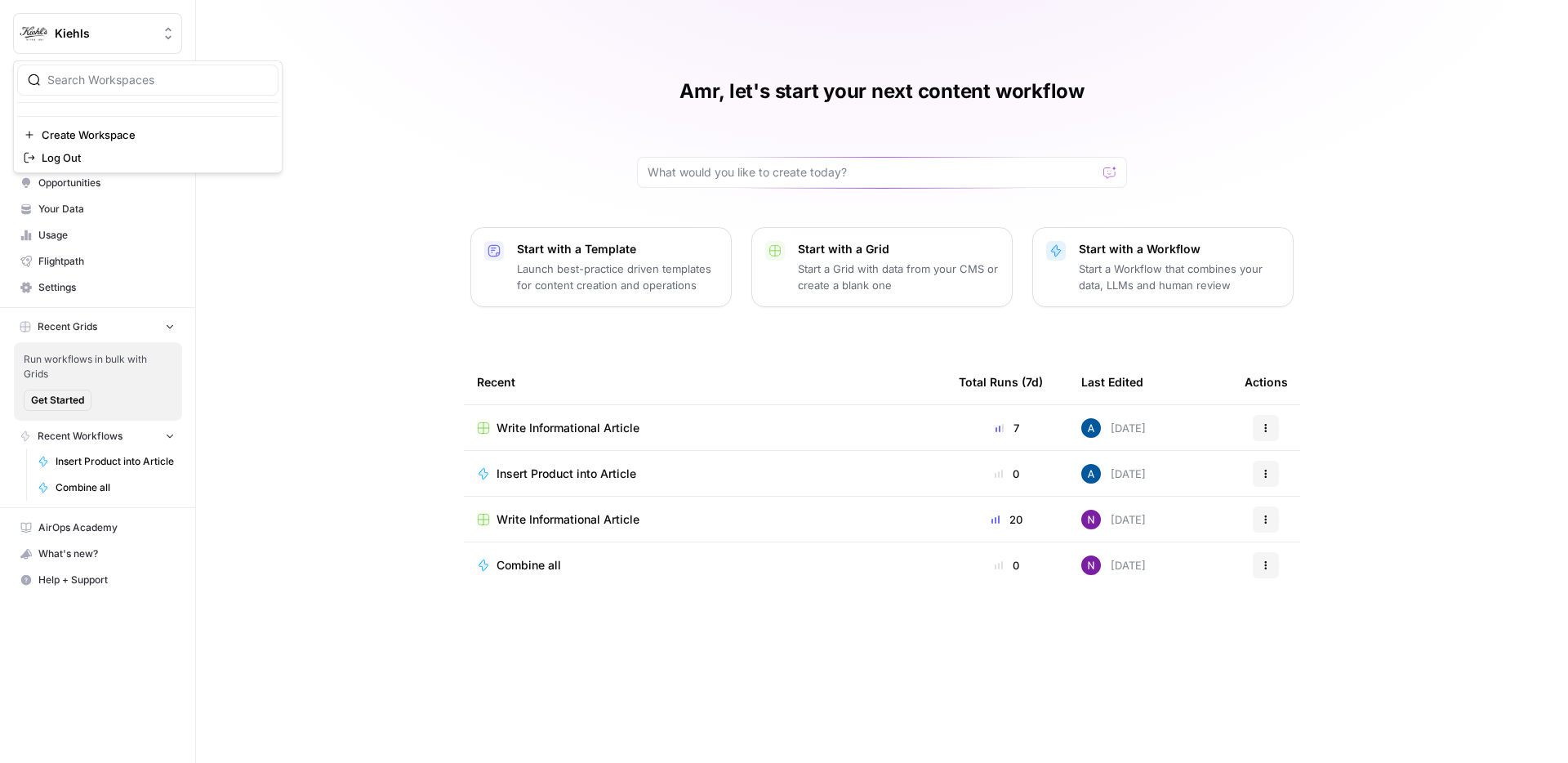
click at [137, 33] on span "Kiehls" at bounding box center [104, 34] width 99 height 16
click at [155, 164] on span "Log Out" at bounding box center [154, 157] width 224 height 16
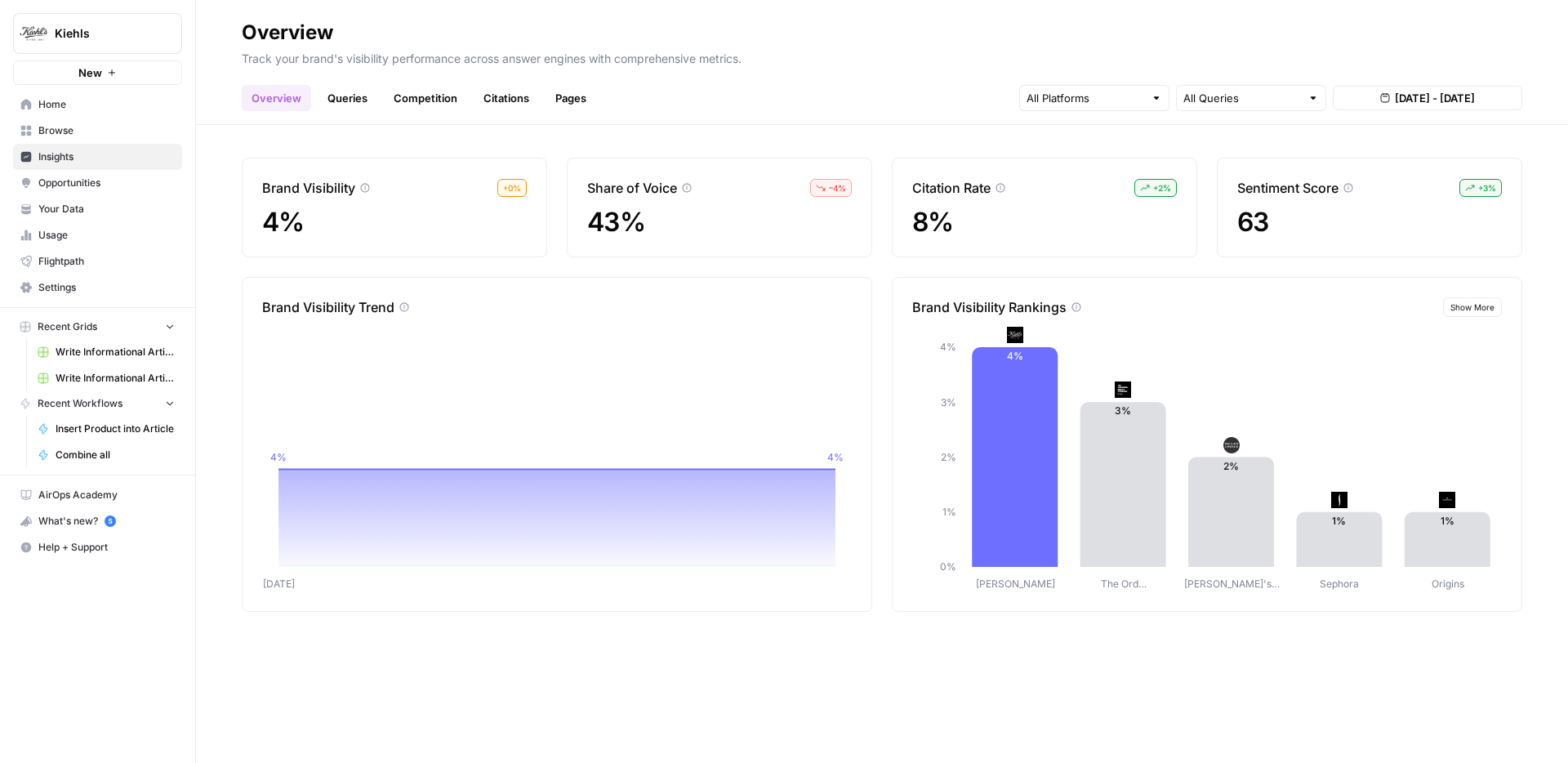
click at [351, 98] on link "Queries" at bounding box center [348, 98] width 59 height 26
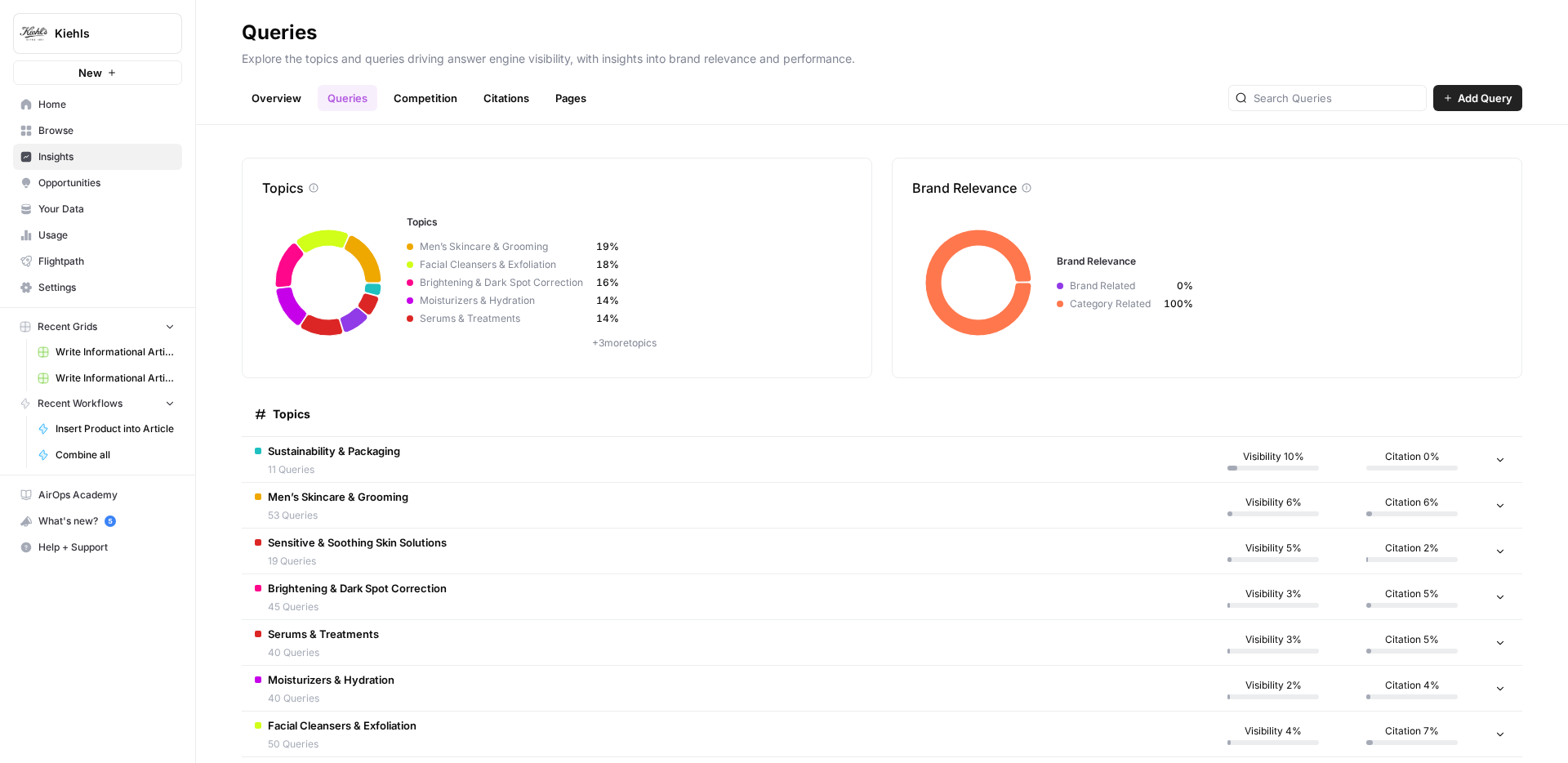
drag, startPoint x: 434, startPoint y: 75, endPoint x: 431, endPoint y: 98, distance: 23.2
click at [434, 77] on div "Overview Queries Competition Citations Pages Add Query" at bounding box center [882, 91] width 1280 height 40
click at [432, 100] on link "Competition" at bounding box center [425, 98] width 83 height 26
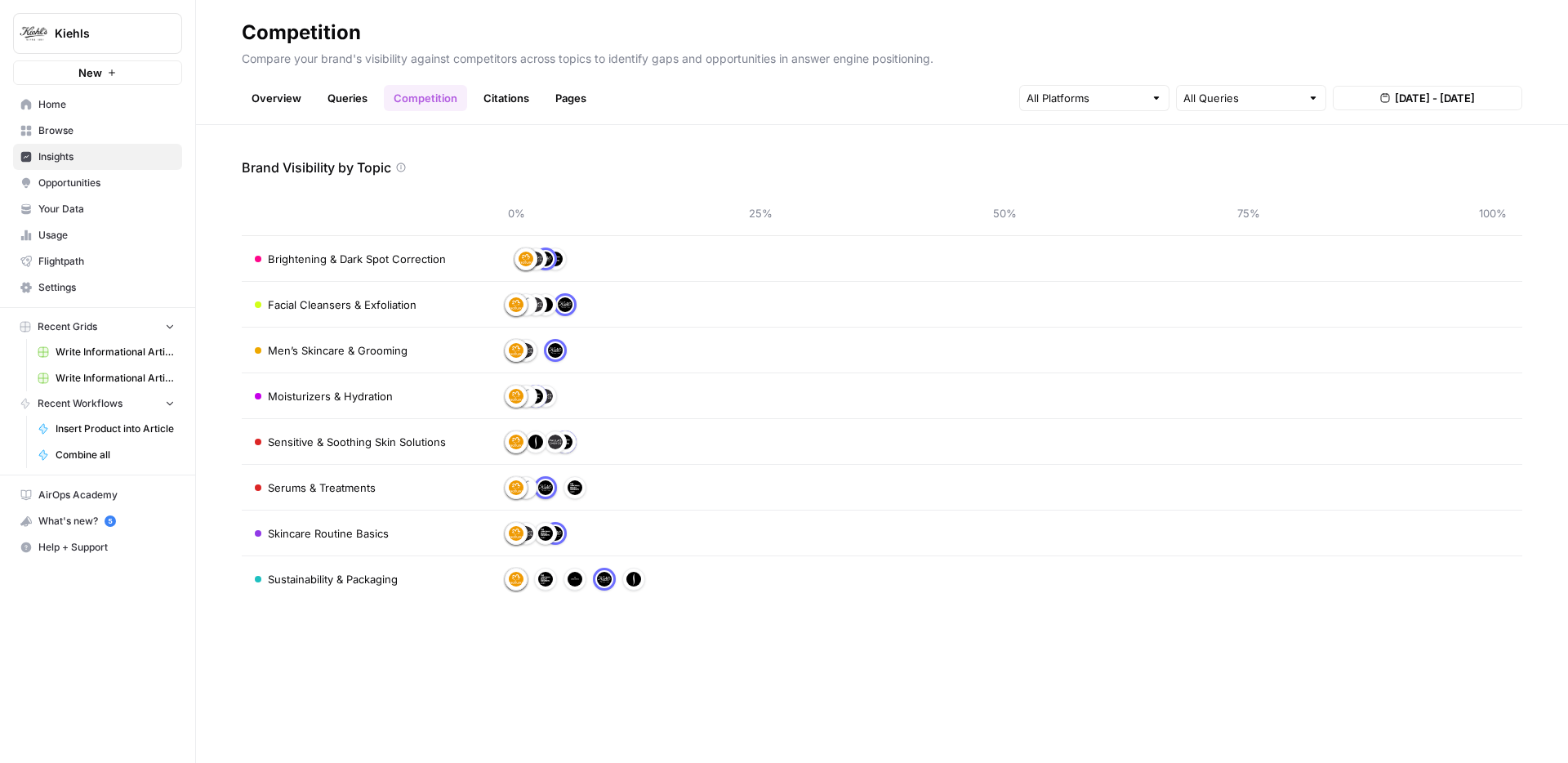
click at [549, 98] on link "Pages" at bounding box center [570, 98] width 50 height 26
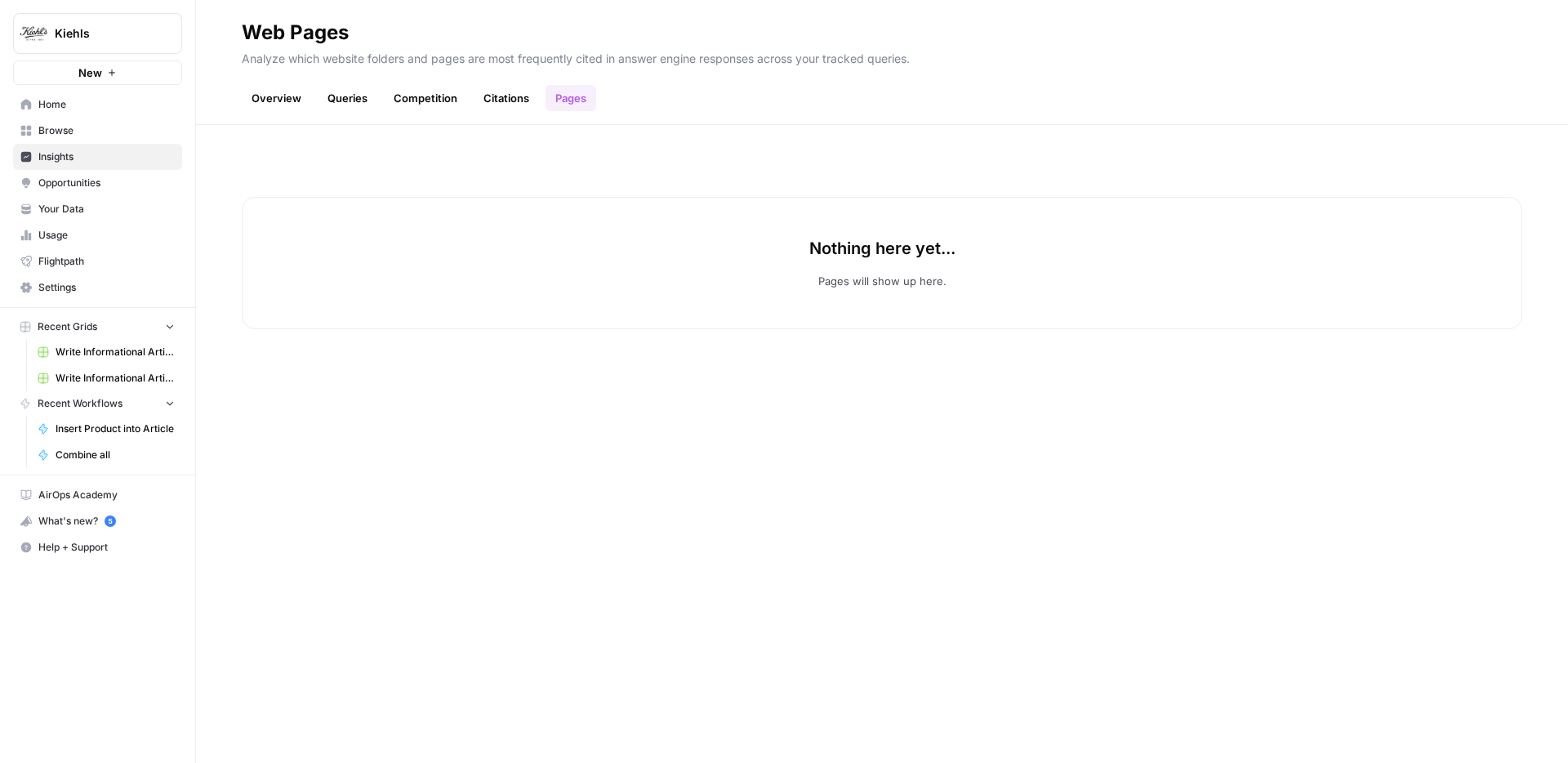
click at [501, 95] on link "Citations" at bounding box center [506, 98] width 65 height 26
click at [259, 100] on link "Overview" at bounding box center [276, 98] width 69 height 26
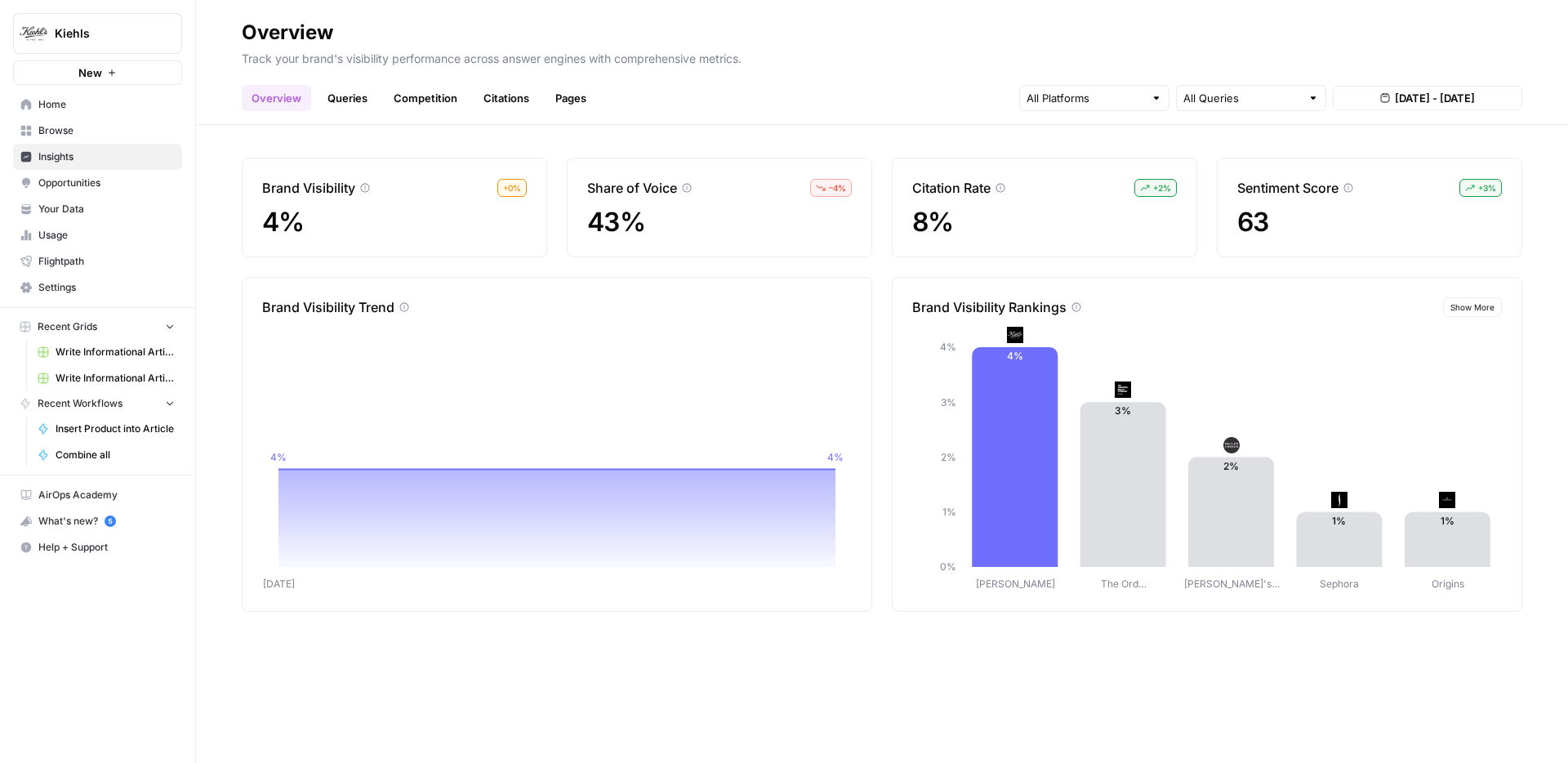
click at [349, 98] on link "Queries" at bounding box center [348, 98] width 59 height 26
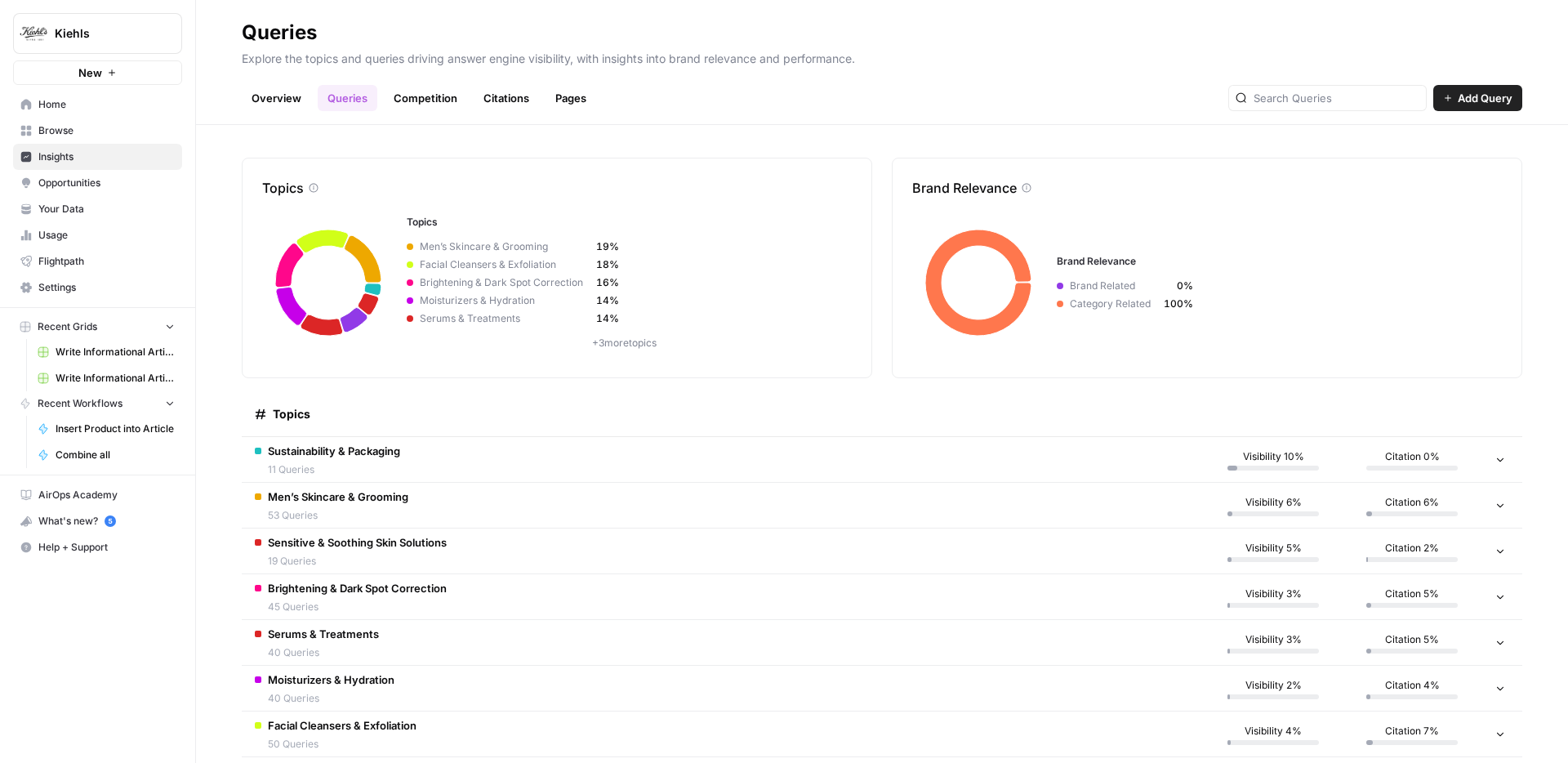
click at [424, 116] on header "Queries Explore the topics and queries driving answer engine visibility, with i…" at bounding box center [882, 63] width 1372 height 125
click at [424, 106] on link "Competition" at bounding box center [425, 98] width 83 height 26
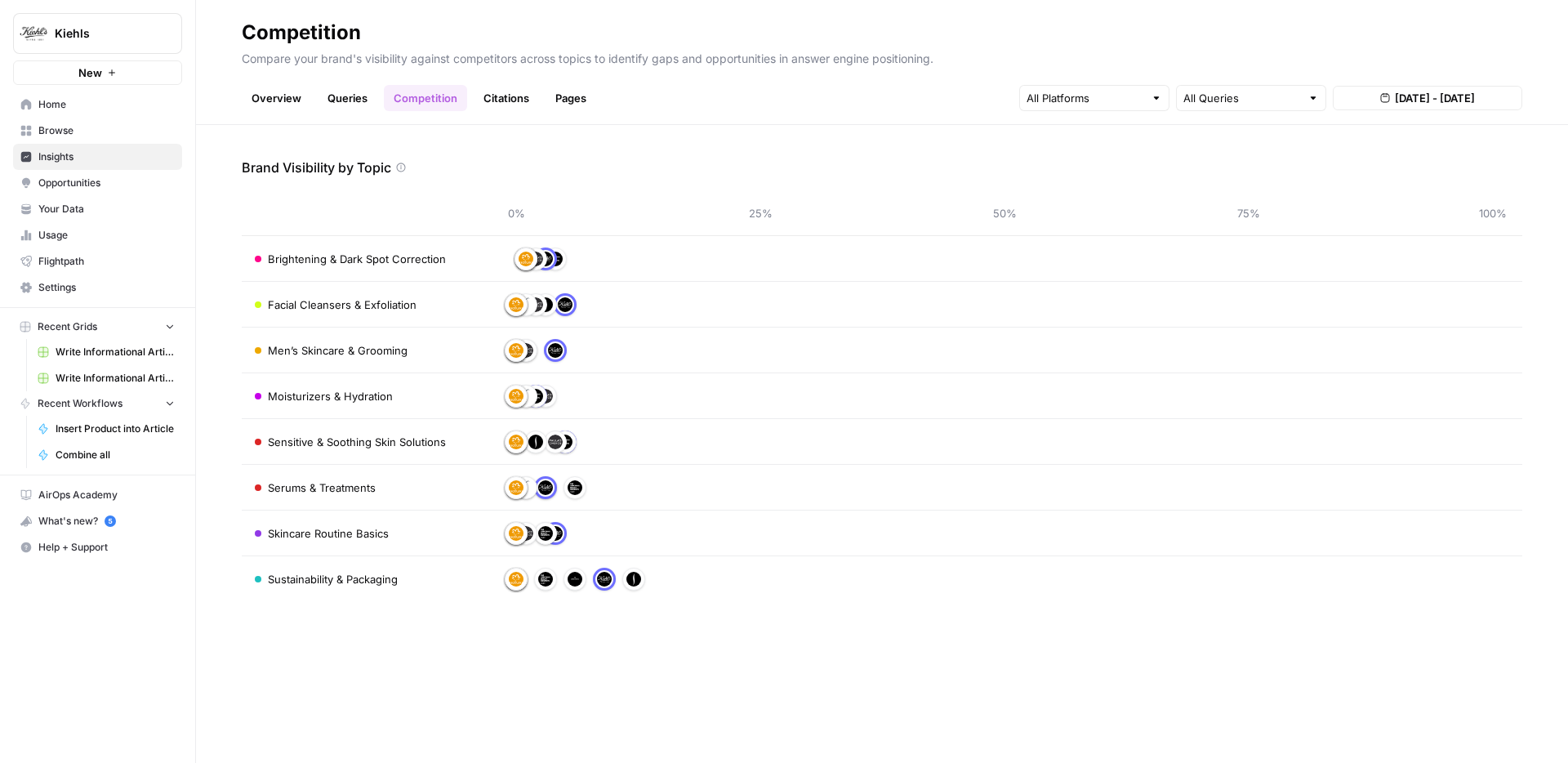
click at [519, 87] on link "Citations" at bounding box center [506, 98] width 65 height 26
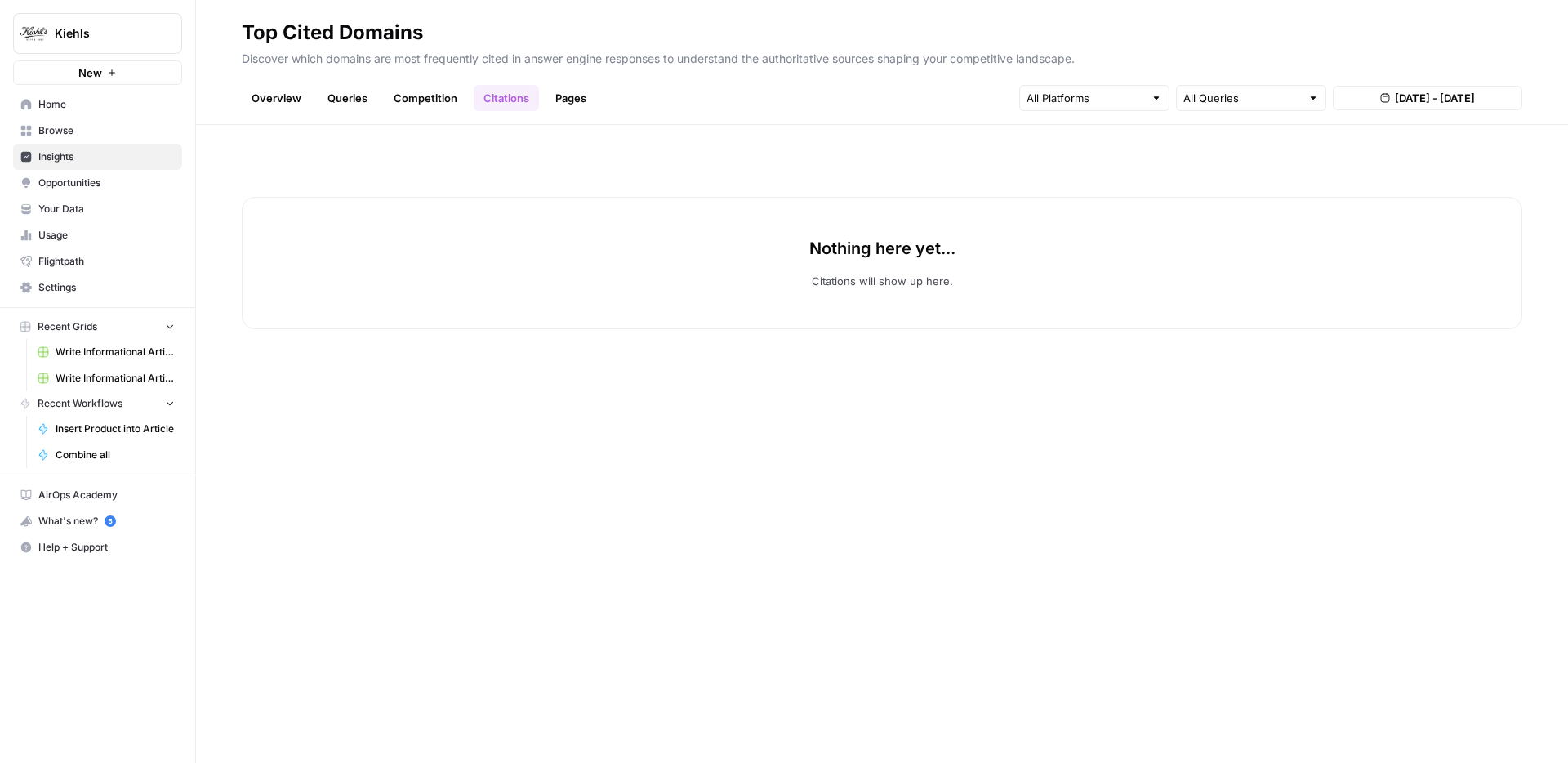
click at [584, 89] on link "Pages" at bounding box center [570, 98] width 50 height 26
click at [514, 99] on link "Citations" at bounding box center [506, 98] width 65 height 26
click at [542, 101] on ul "Overview Queries Competition Citations Pages" at bounding box center [419, 98] width 354 height 26
click at [576, 99] on link "Pages" at bounding box center [570, 98] width 50 height 26
click at [255, 100] on link "Overview" at bounding box center [276, 98] width 69 height 26
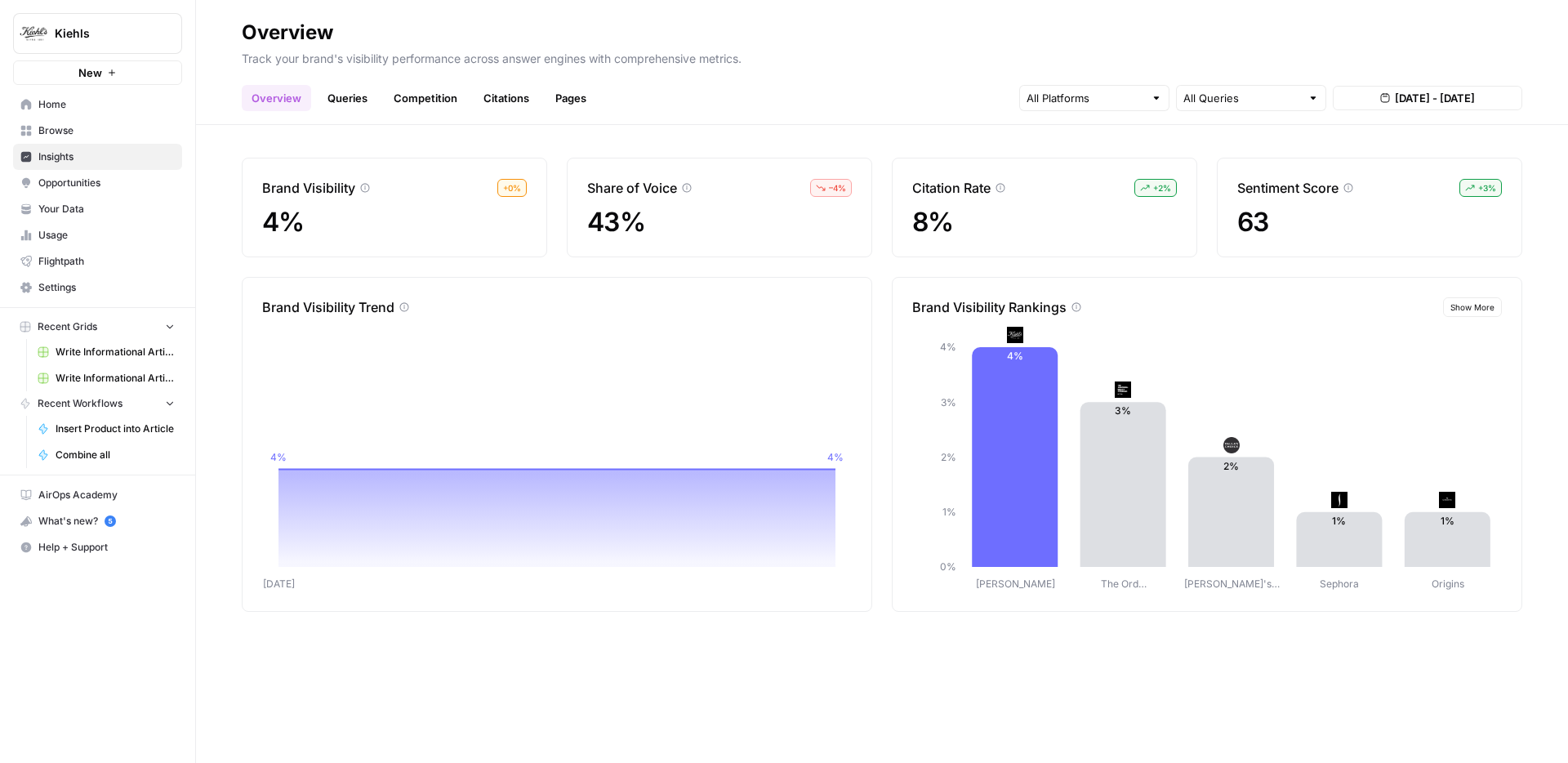
click at [124, 28] on span "Kiehls" at bounding box center [104, 34] width 99 height 16
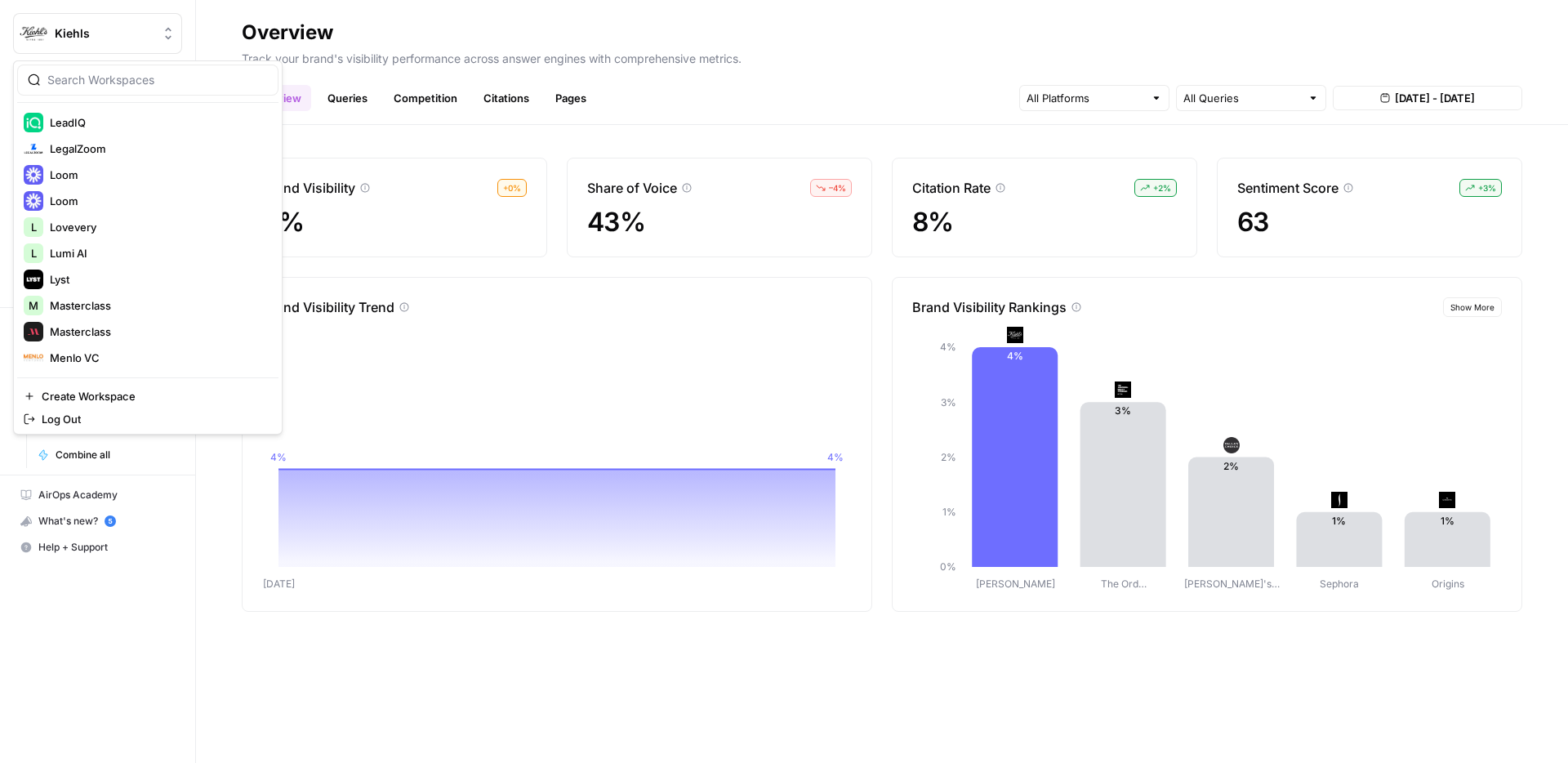
scroll to position [3915, 0]
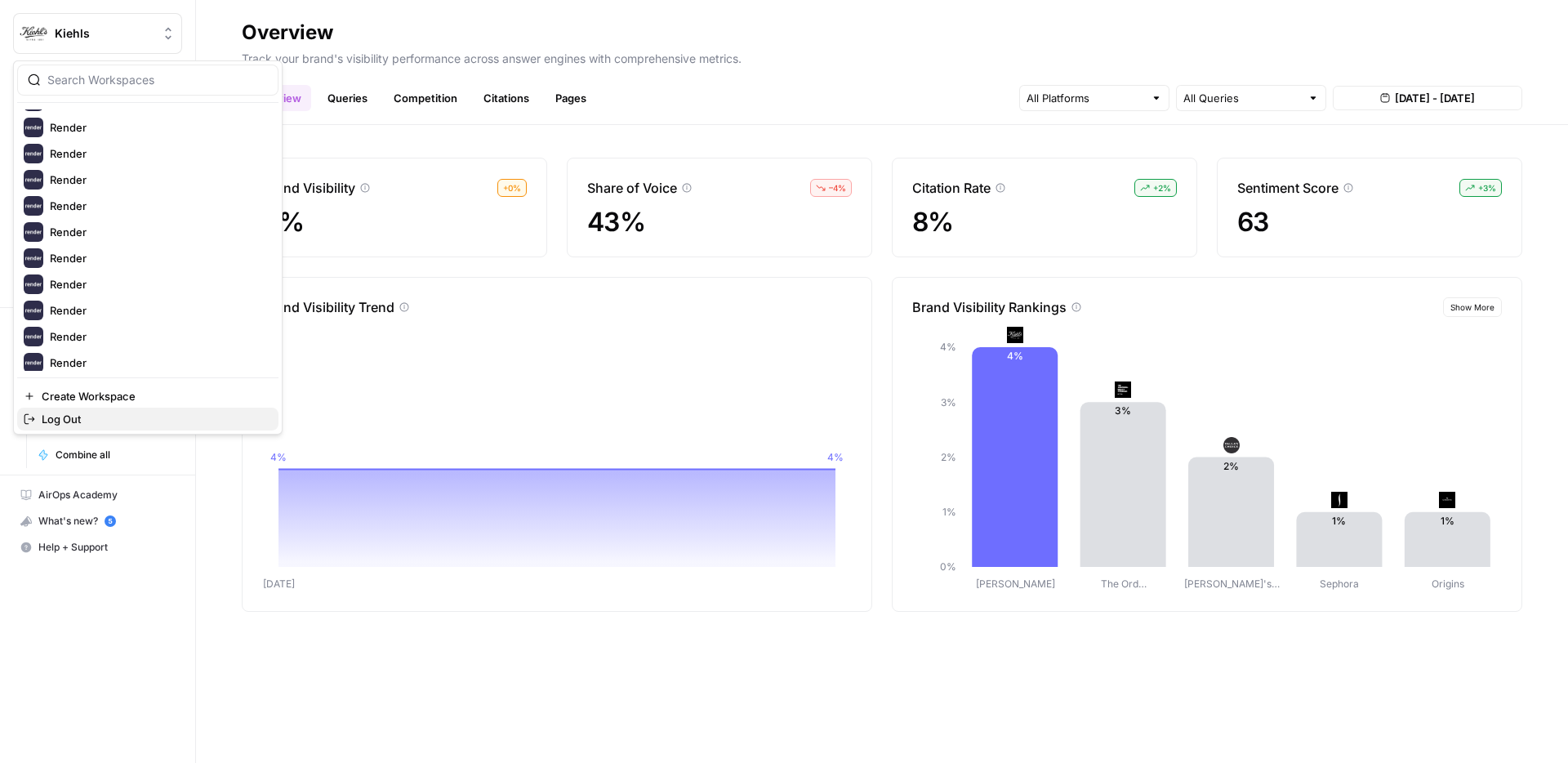
click at [118, 419] on span "Log Out" at bounding box center [154, 419] width 224 height 16
